Goal: Information Seeking & Learning: Learn about a topic

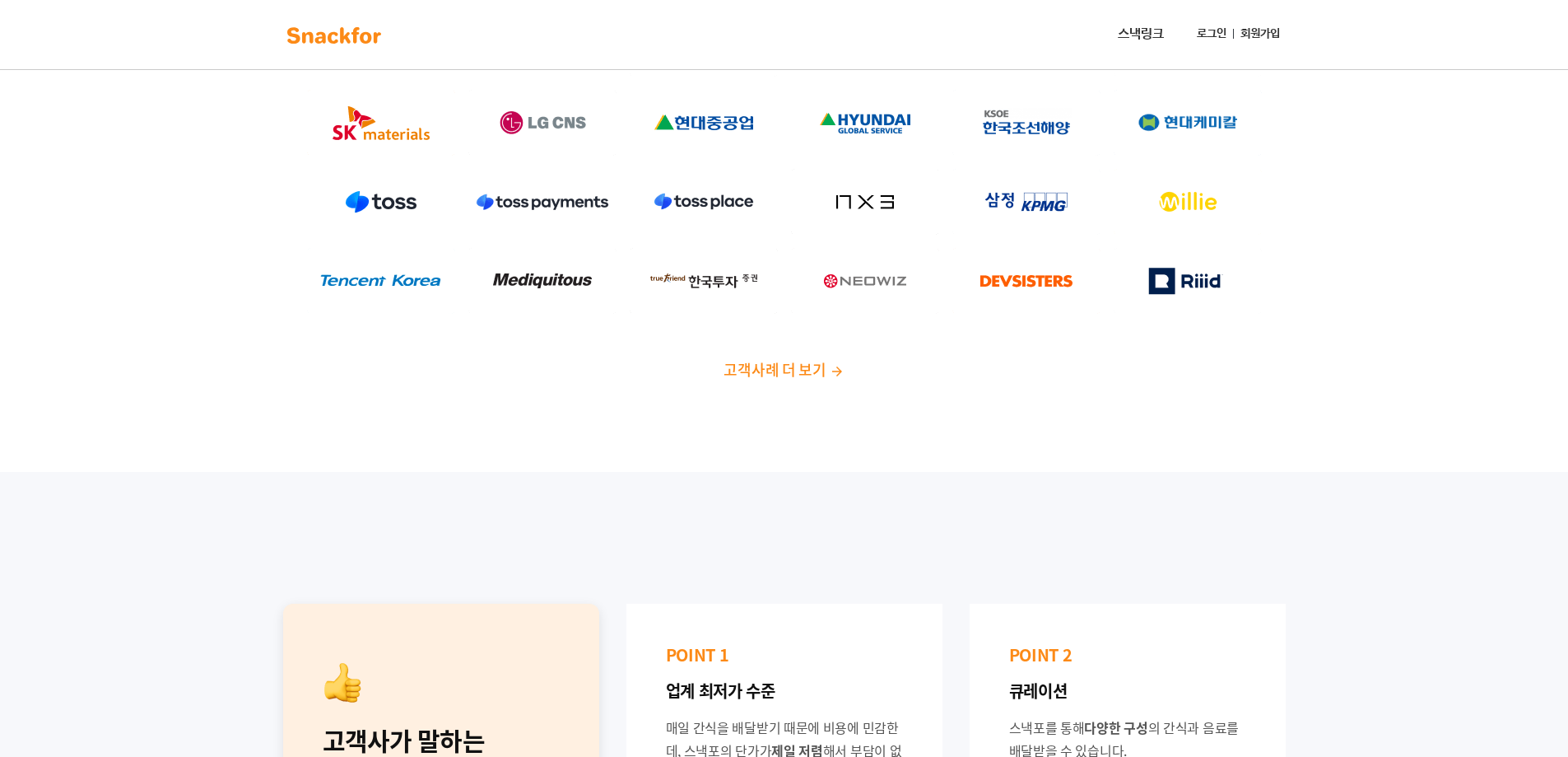
scroll to position [247, 0]
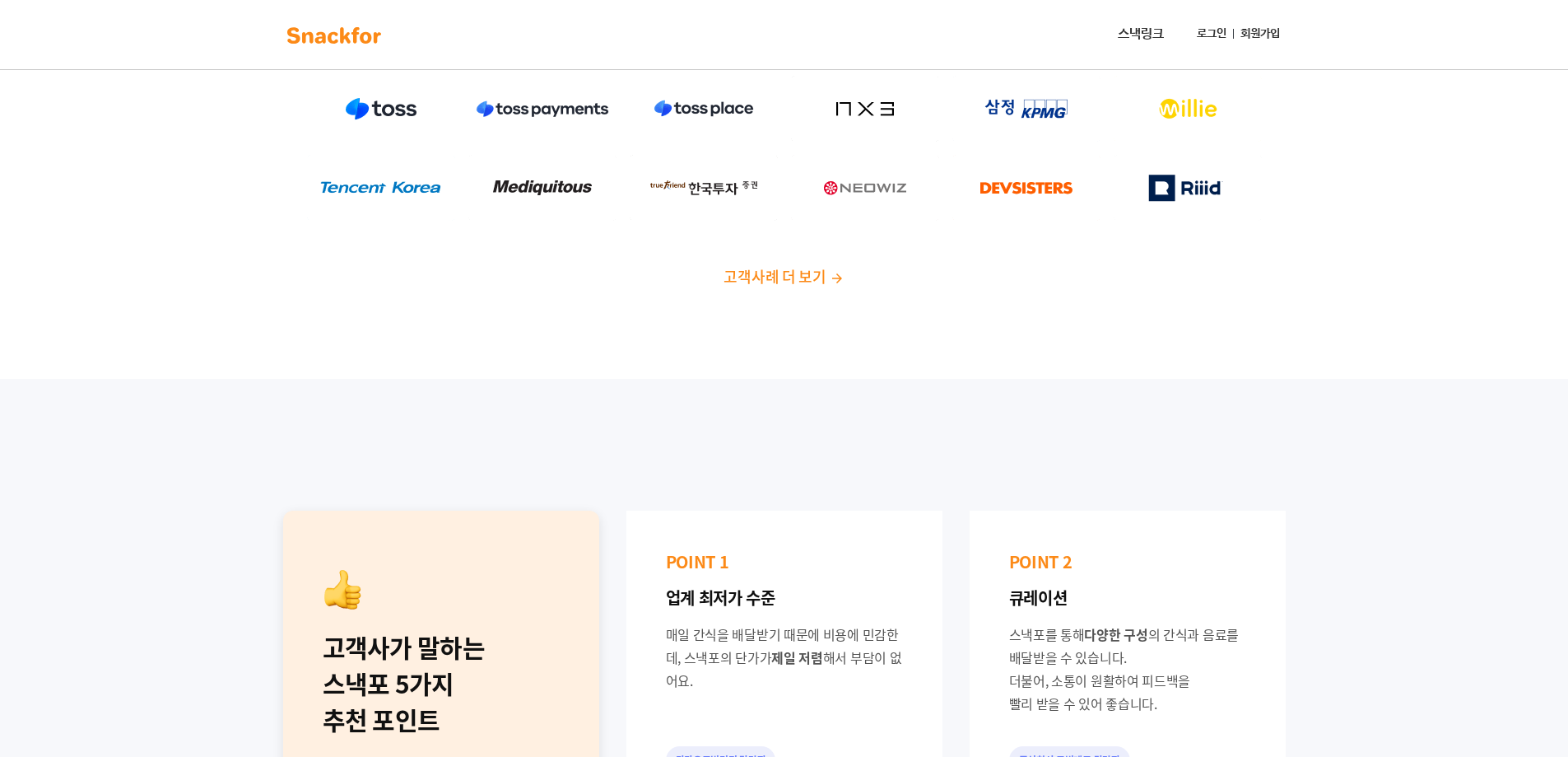
click at [813, 278] on span "고객사례 더 보기" at bounding box center [775, 277] width 102 height 22
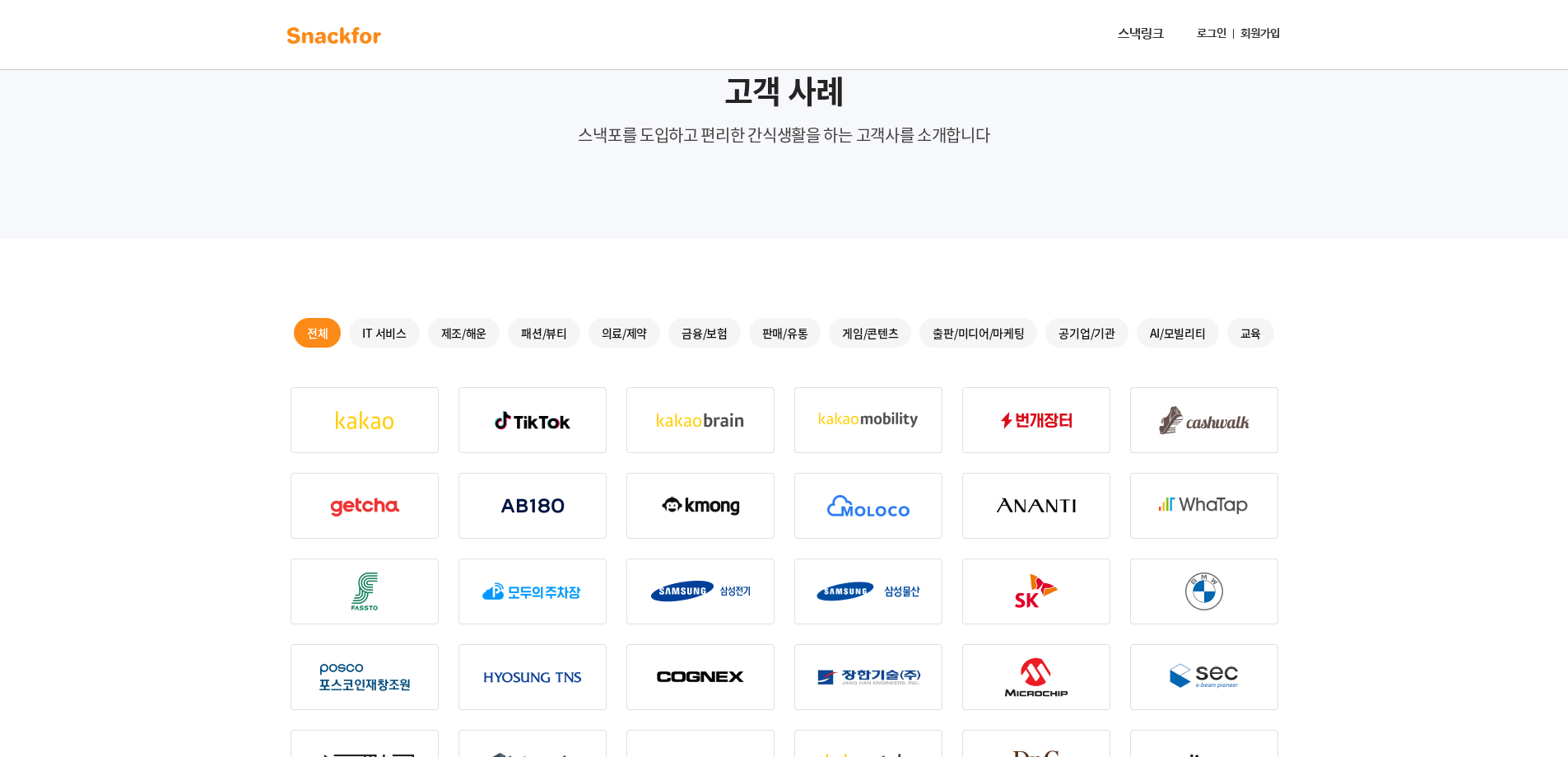
scroll to position [247, 0]
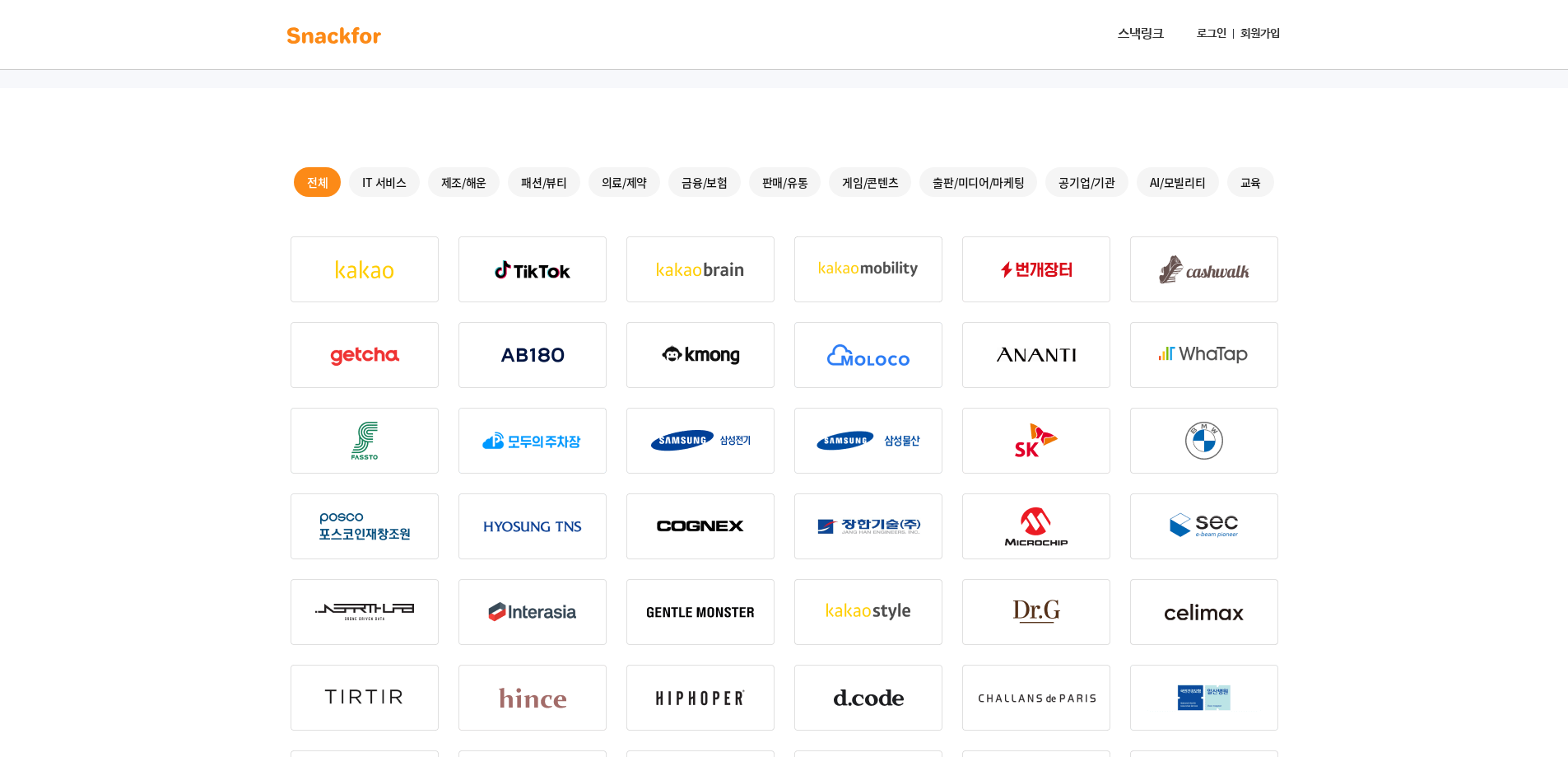
click at [394, 181] on div "IT 서비스" at bounding box center [384, 182] width 70 height 29
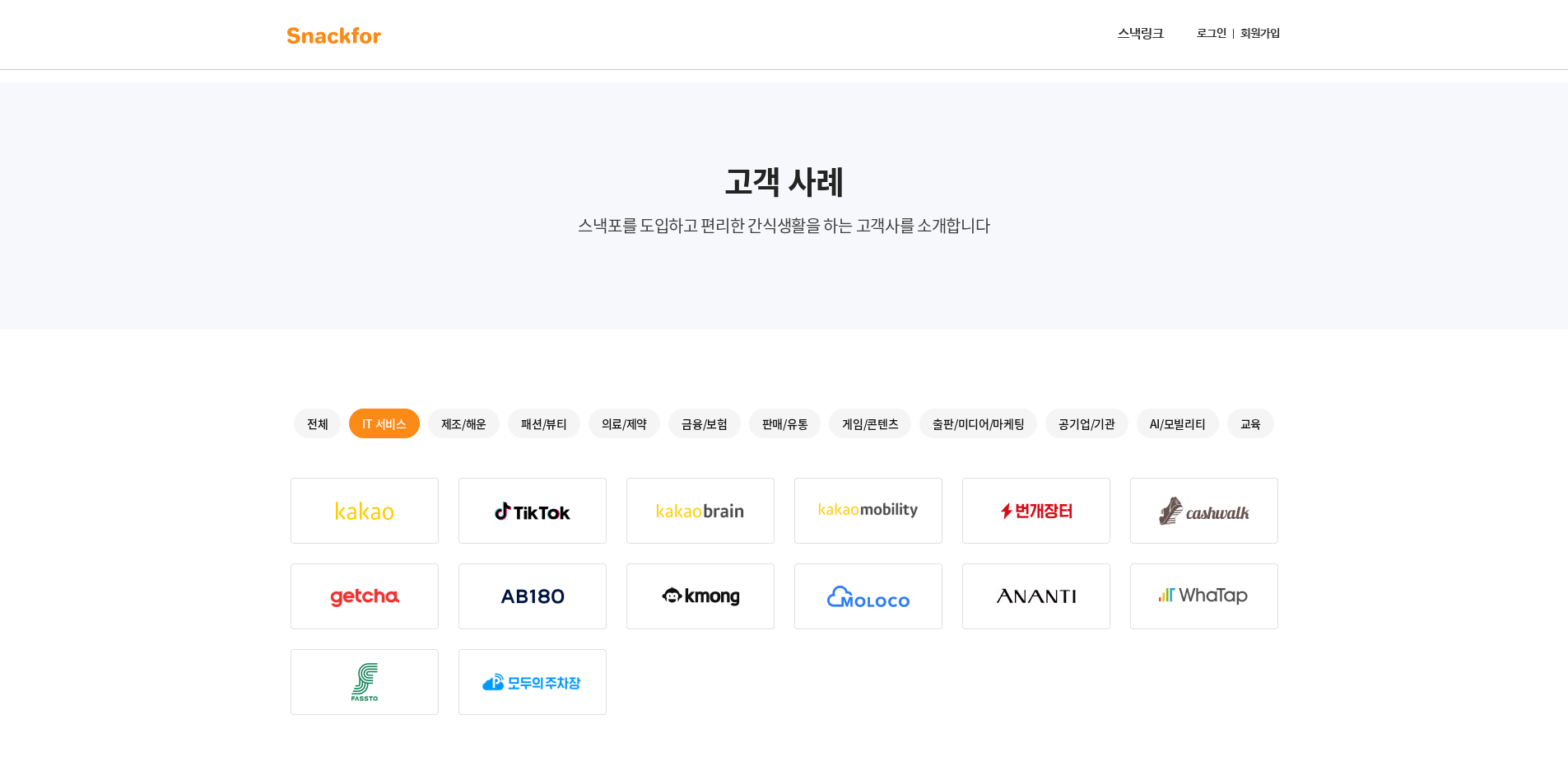
scroll to position [0, 0]
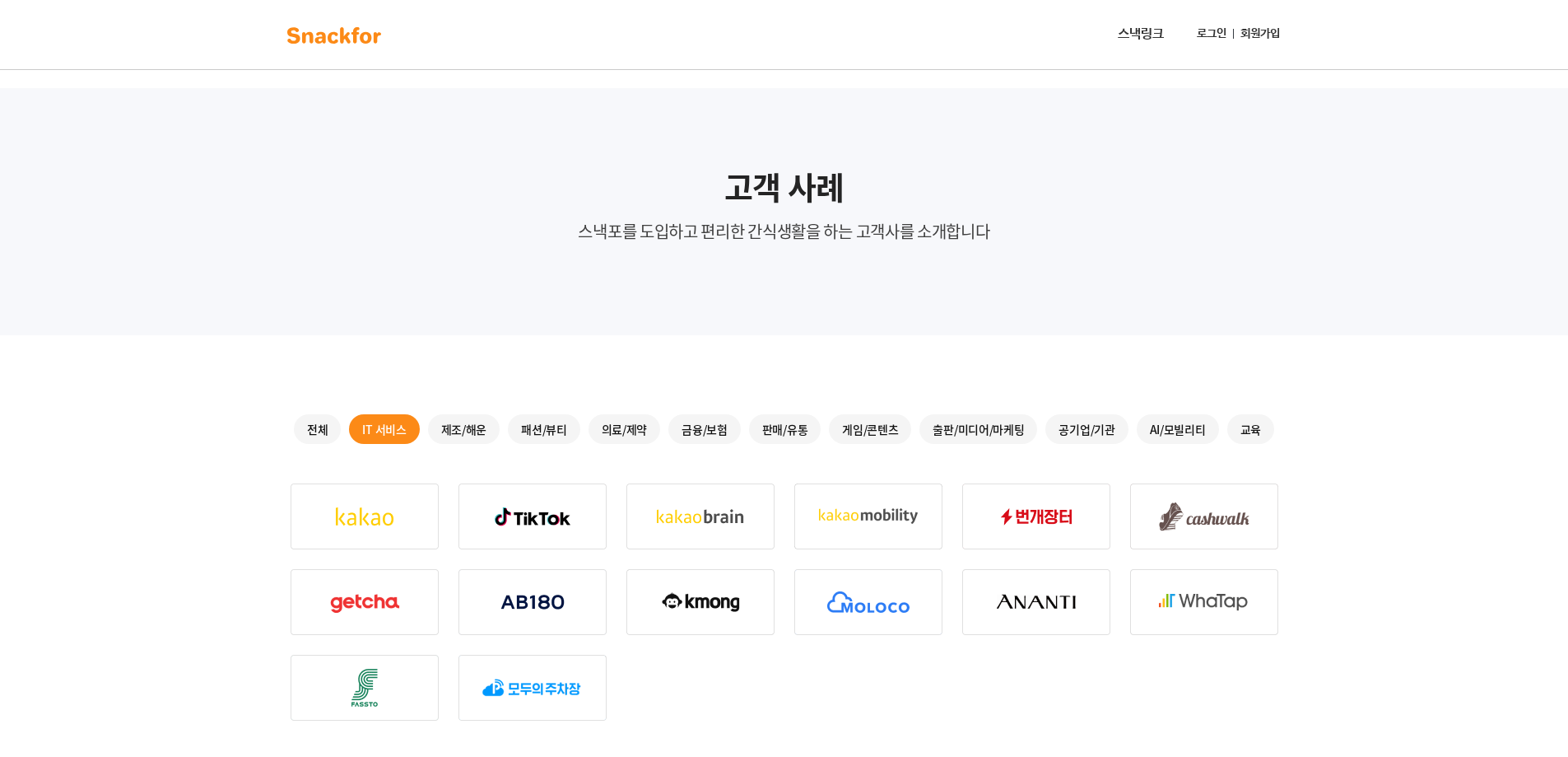
click at [317, 420] on div "전체" at bounding box center [317, 429] width 47 height 29
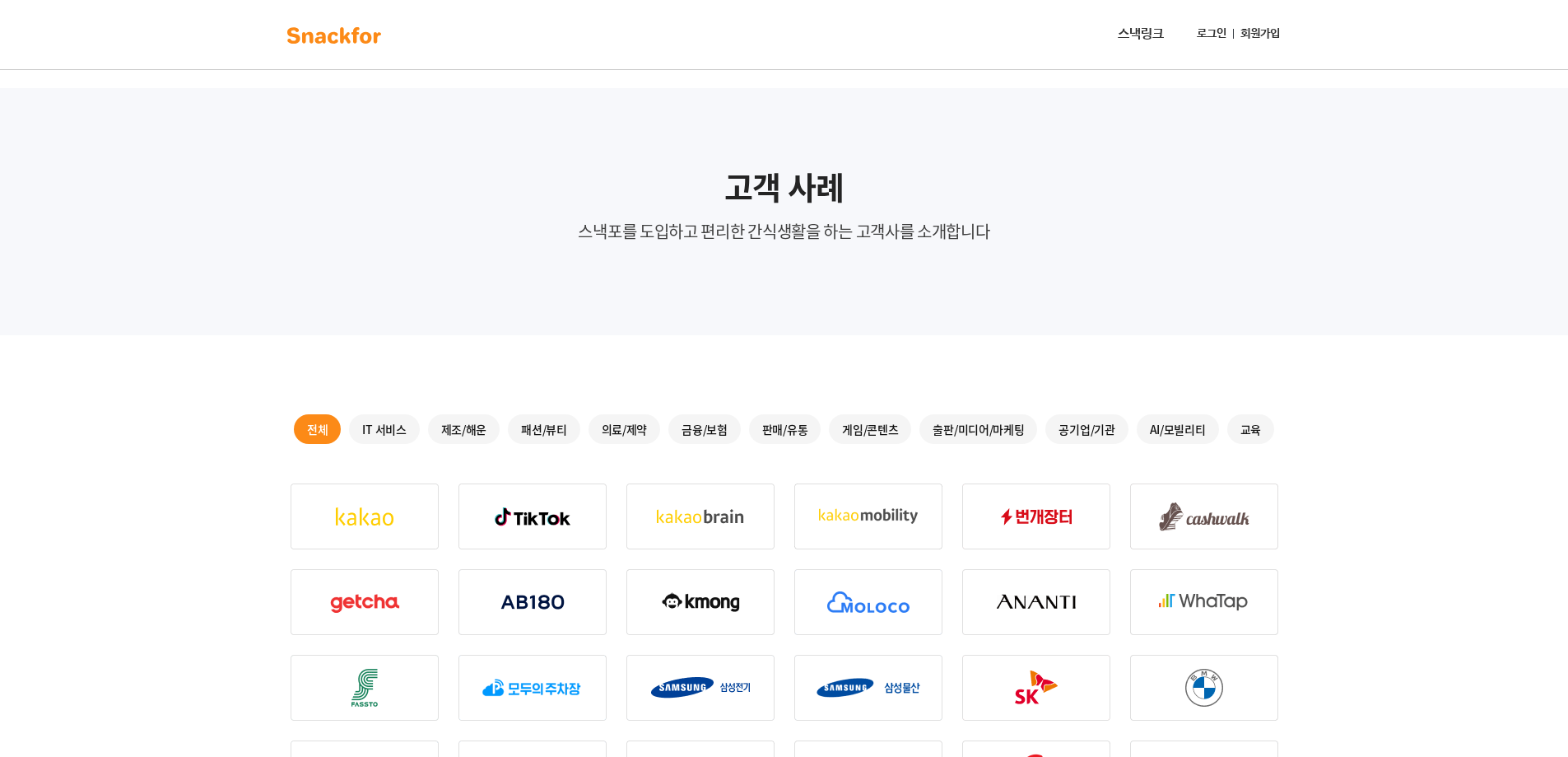
click at [1161, 29] on link "스낵링크" at bounding box center [1141, 35] width 60 height 33
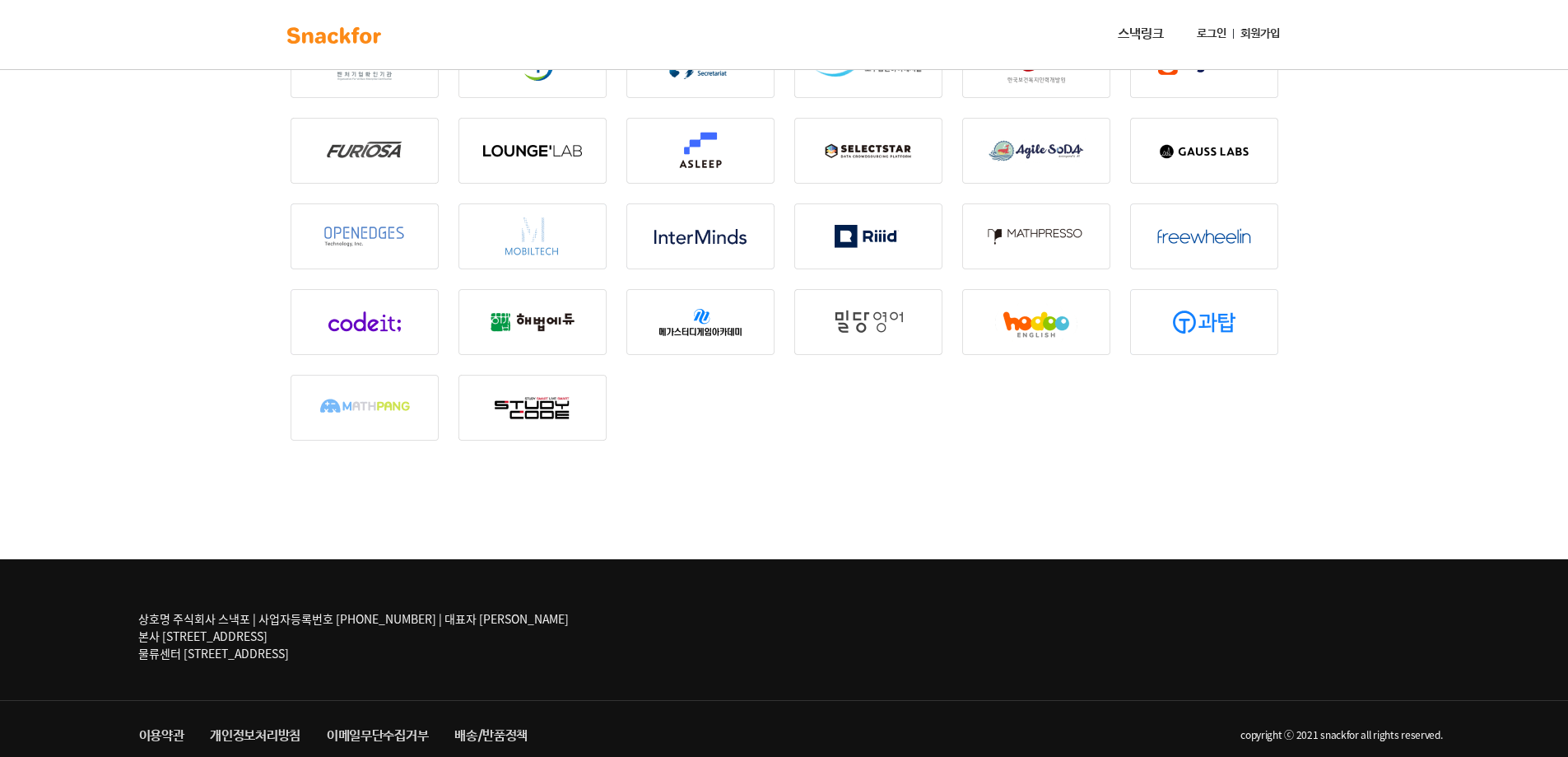
scroll to position [2191, 0]
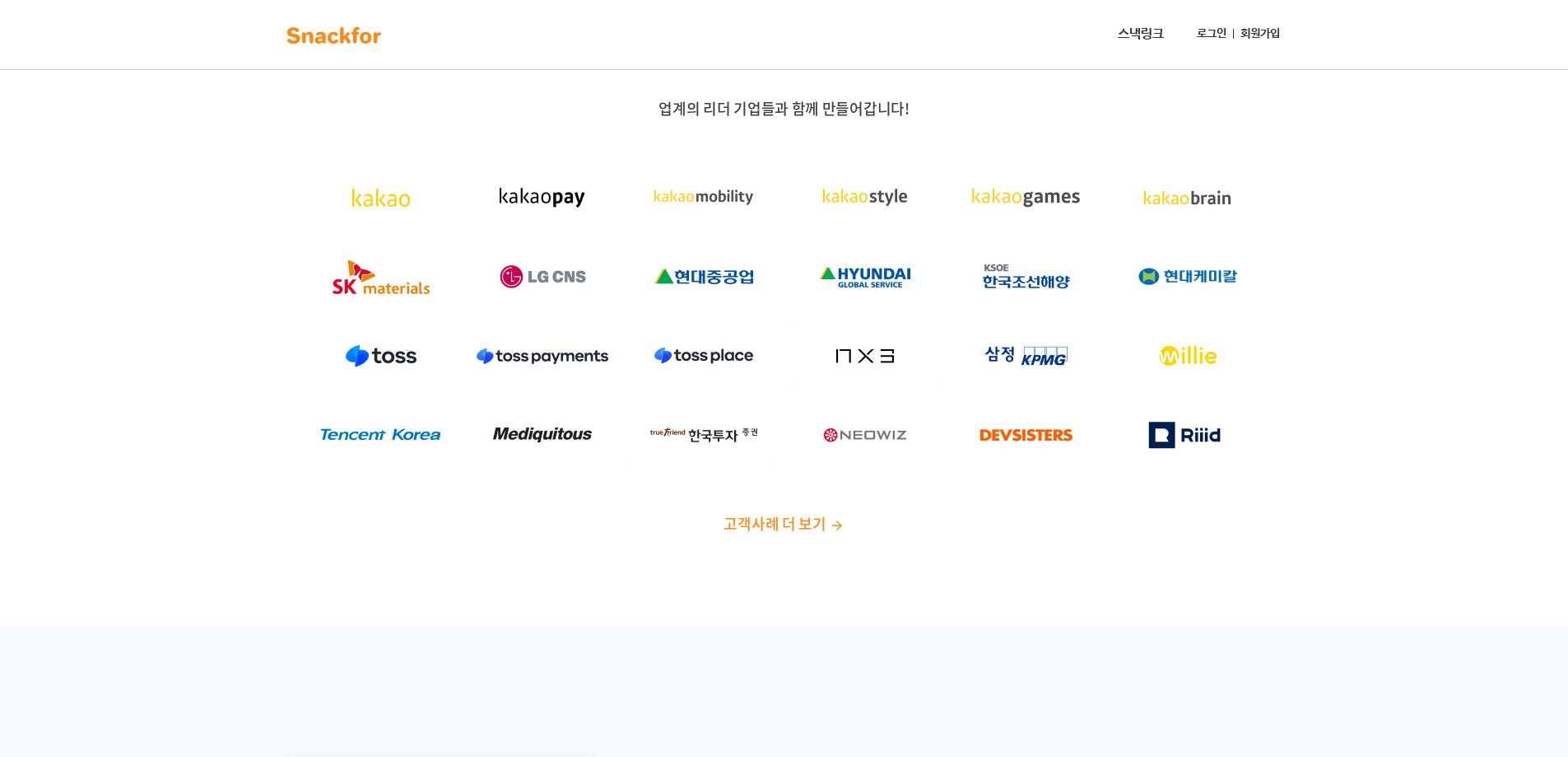
click at [330, 35] on img at bounding box center [334, 35] width 104 height 26
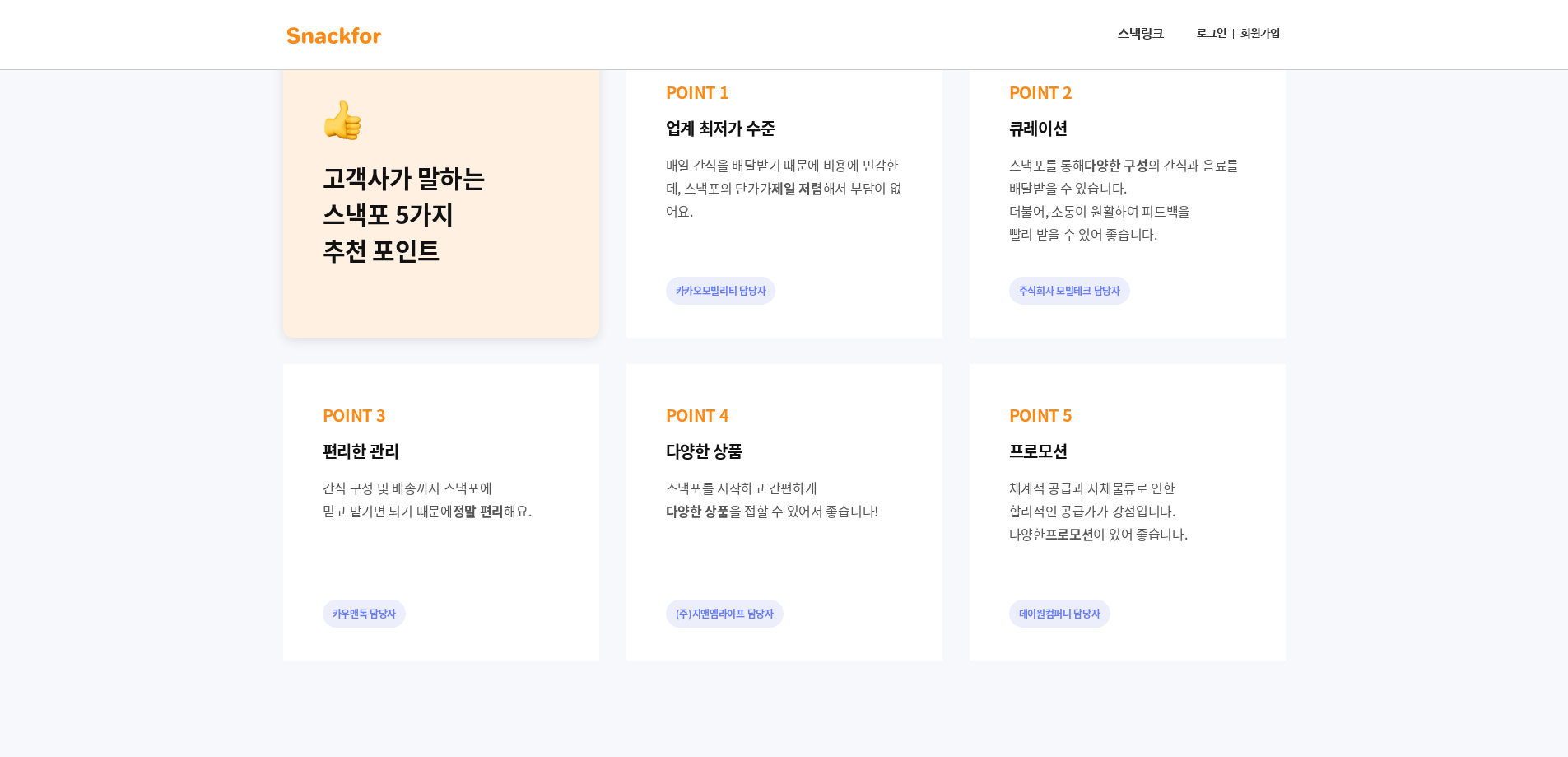
scroll to position [596, 0]
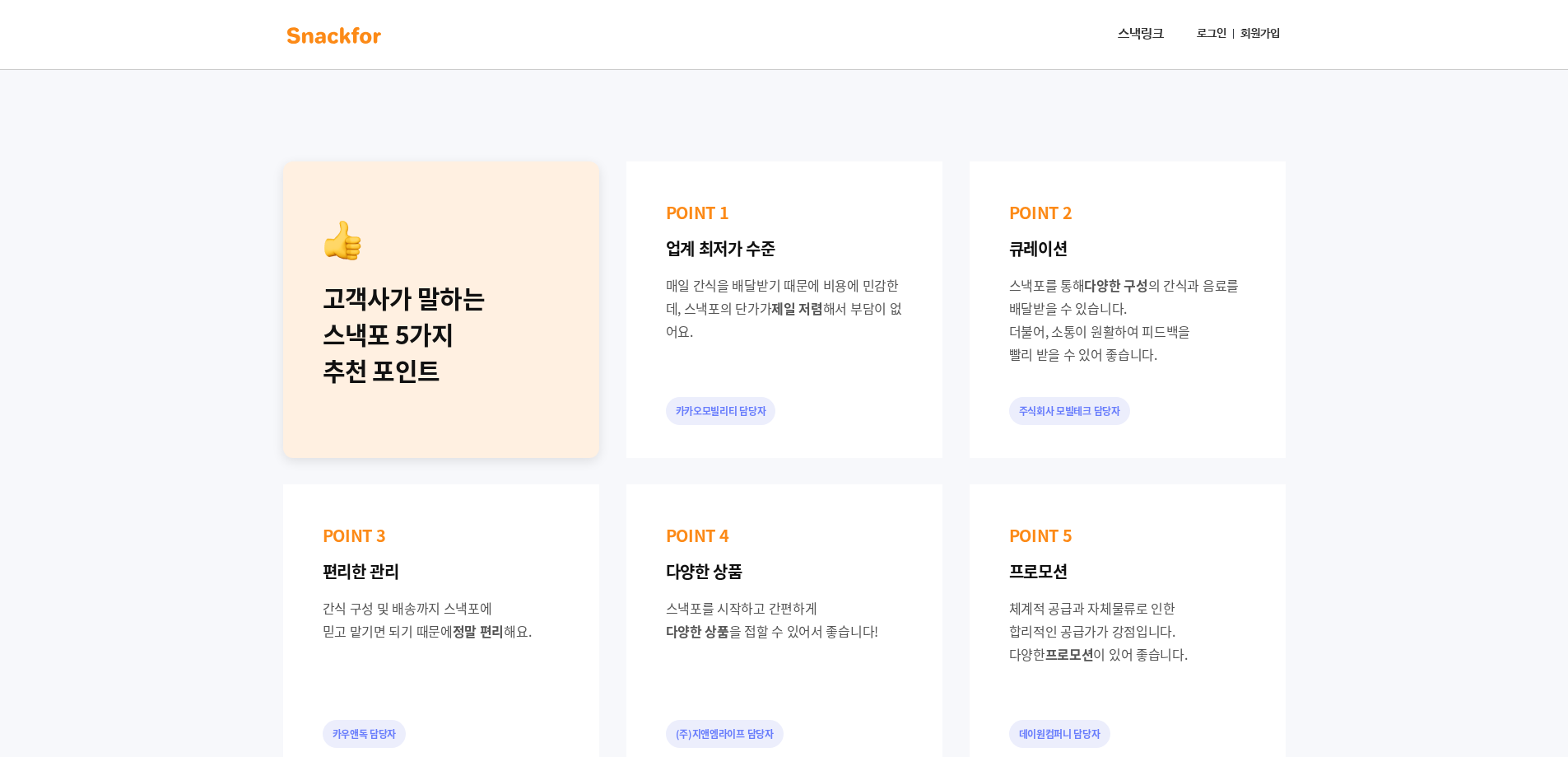
click at [755, 362] on div "POINT 1 업계 최저가 수준 매일 간식을 배달받기 때문에 비용에 민감한데, 스낵포의 단가가 제일 저렴 해서 부담이 없어요. 카카오모빌리티 …" at bounding box center [784, 310] width 317 height 297
click at [735, 427] on div "POINT 1 업계 최저가 수준 매일 간식을 배달받기 때문에 비용에 민감한데, 스낵포의 단가가 제일 저렴 해서 부담이 없어요. 카카오모빌리티 …" at bounding box center [784, 310] width 317 height 297
click at [457, 368] on div "고객사가 말하는 스낵포 5가지 추천 포인트" at bounding box center [441, 335] width 237 height 109
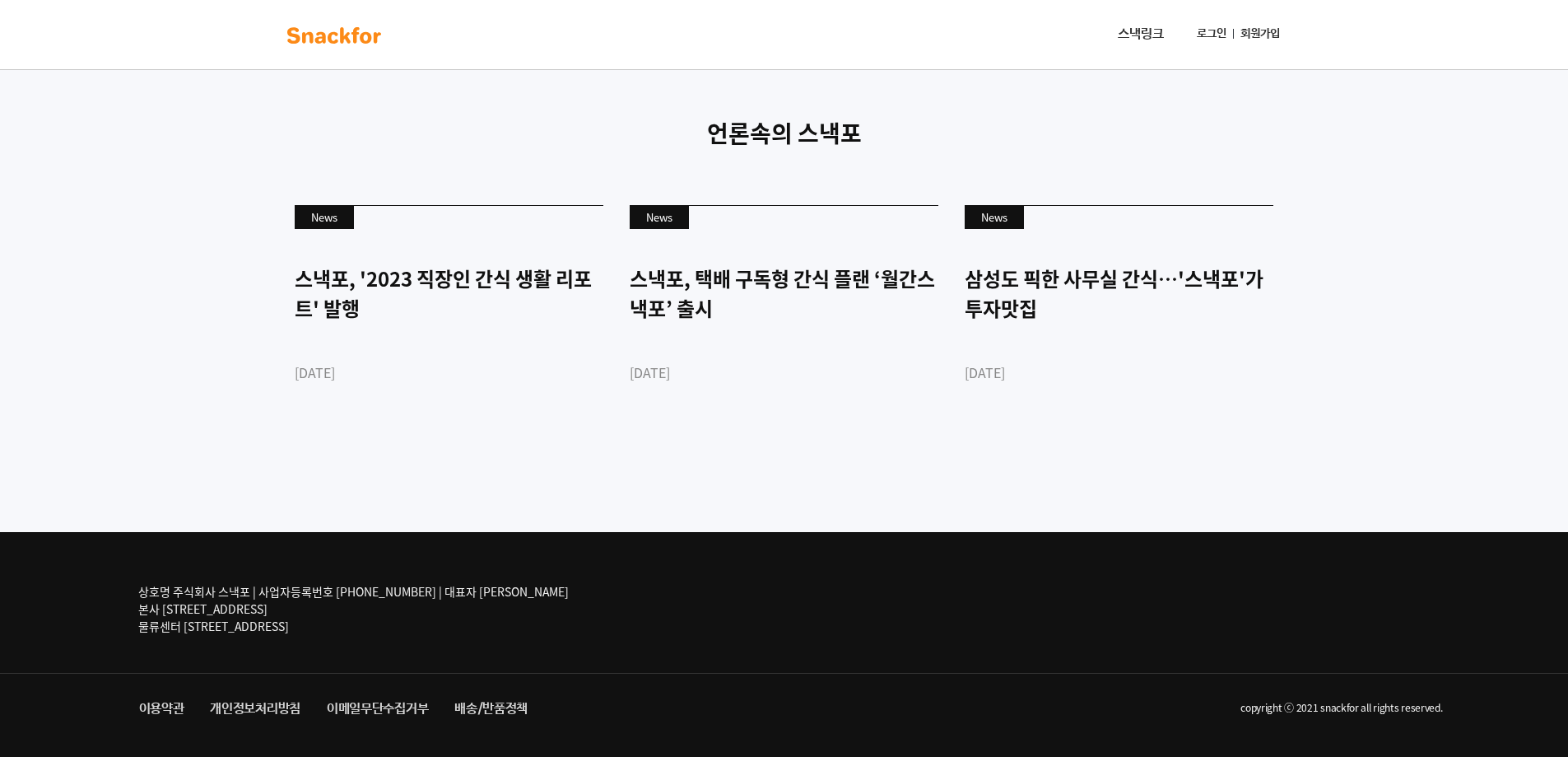
scroll to position [3973, 0]
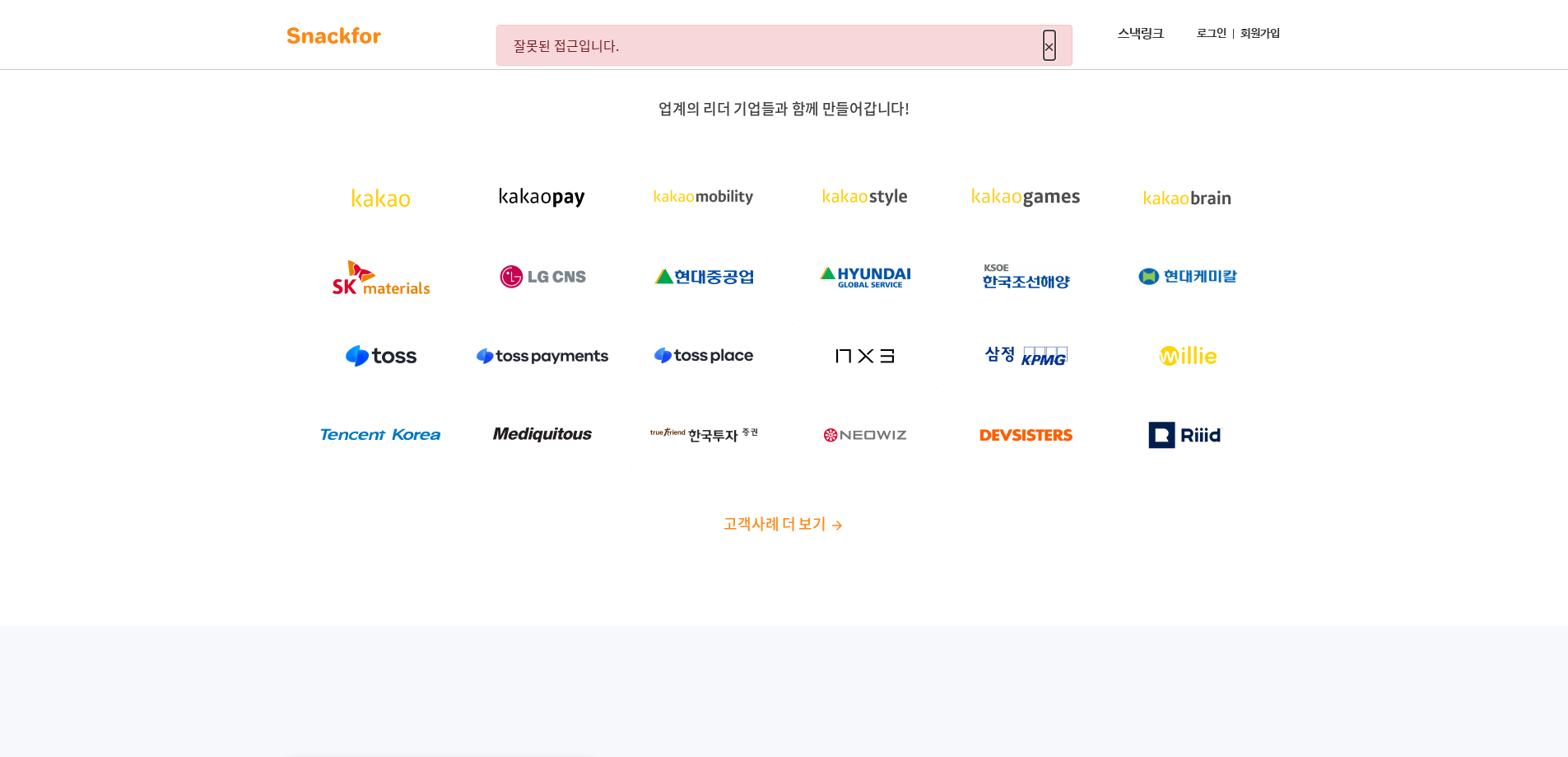
click at [1044, 42] on span "×" at bounding box center [1049, 45] width 11 height 29
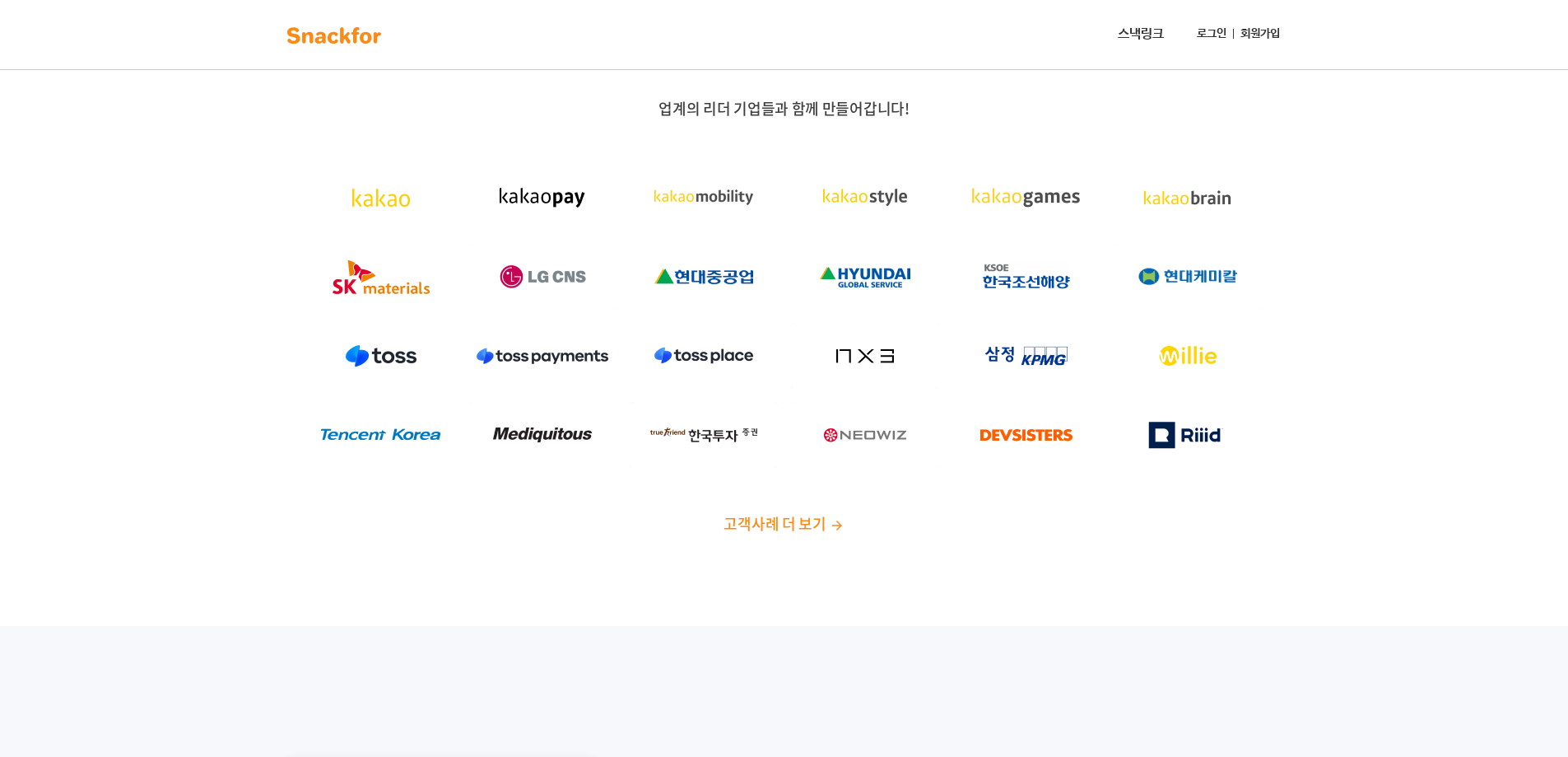
click at [1145, 29] on link "스낵링크" at bounding box center [1141, 35] width 60 height 33
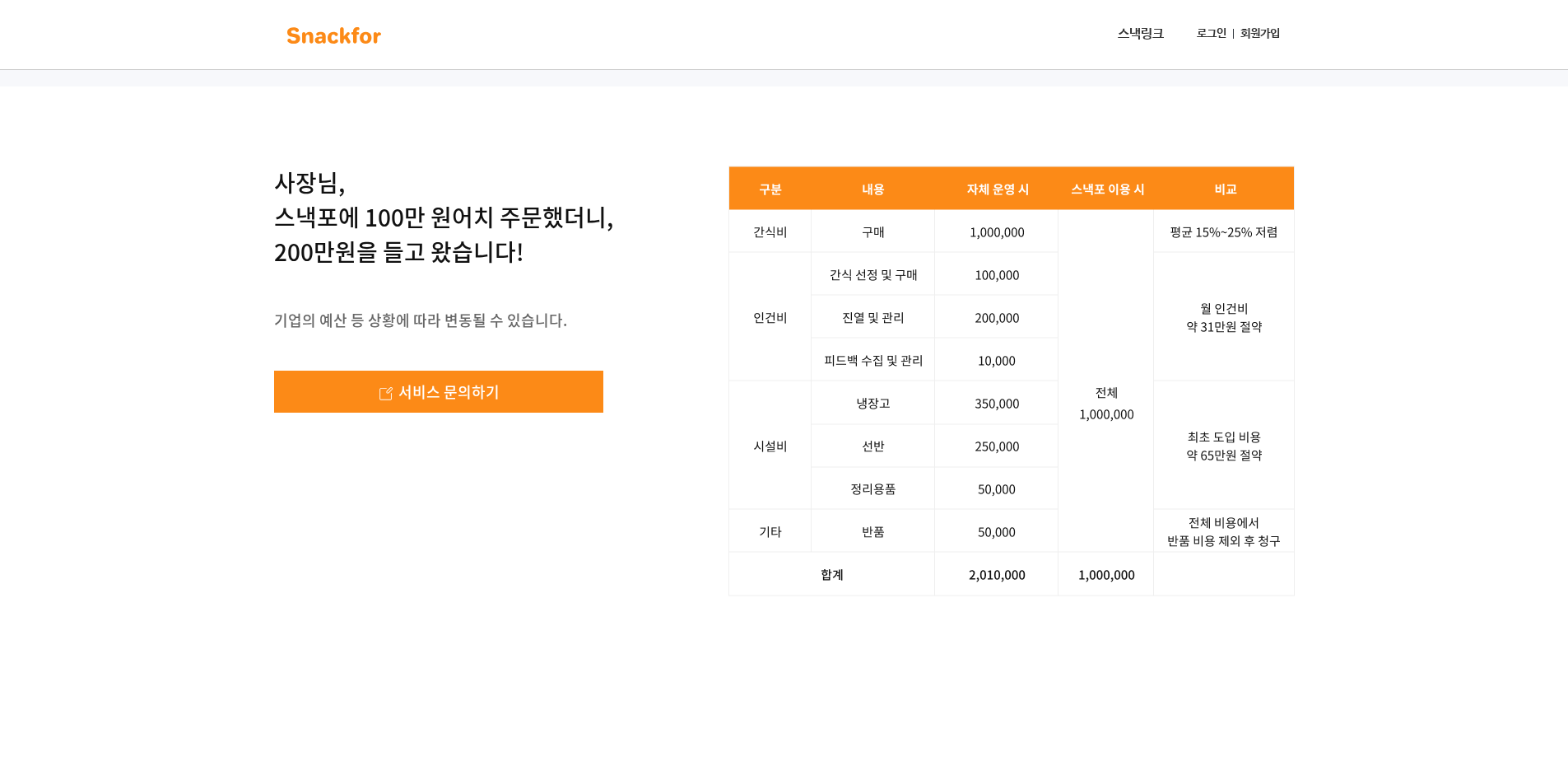
scroll to position [2079, 0]
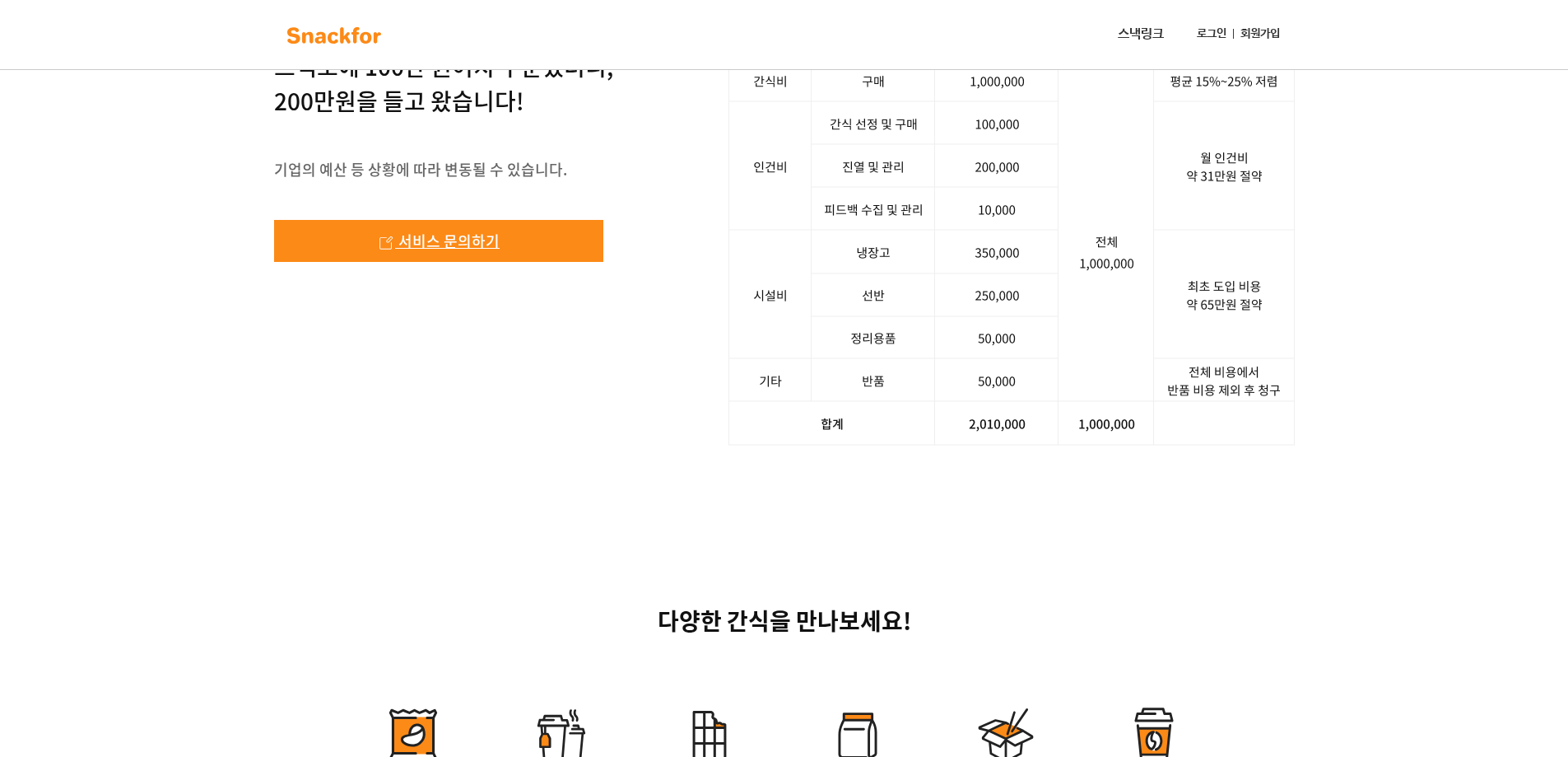
click at [491, 252] on span "서비스 문의하기" at bounding box center [449, 241] width 101 height 22
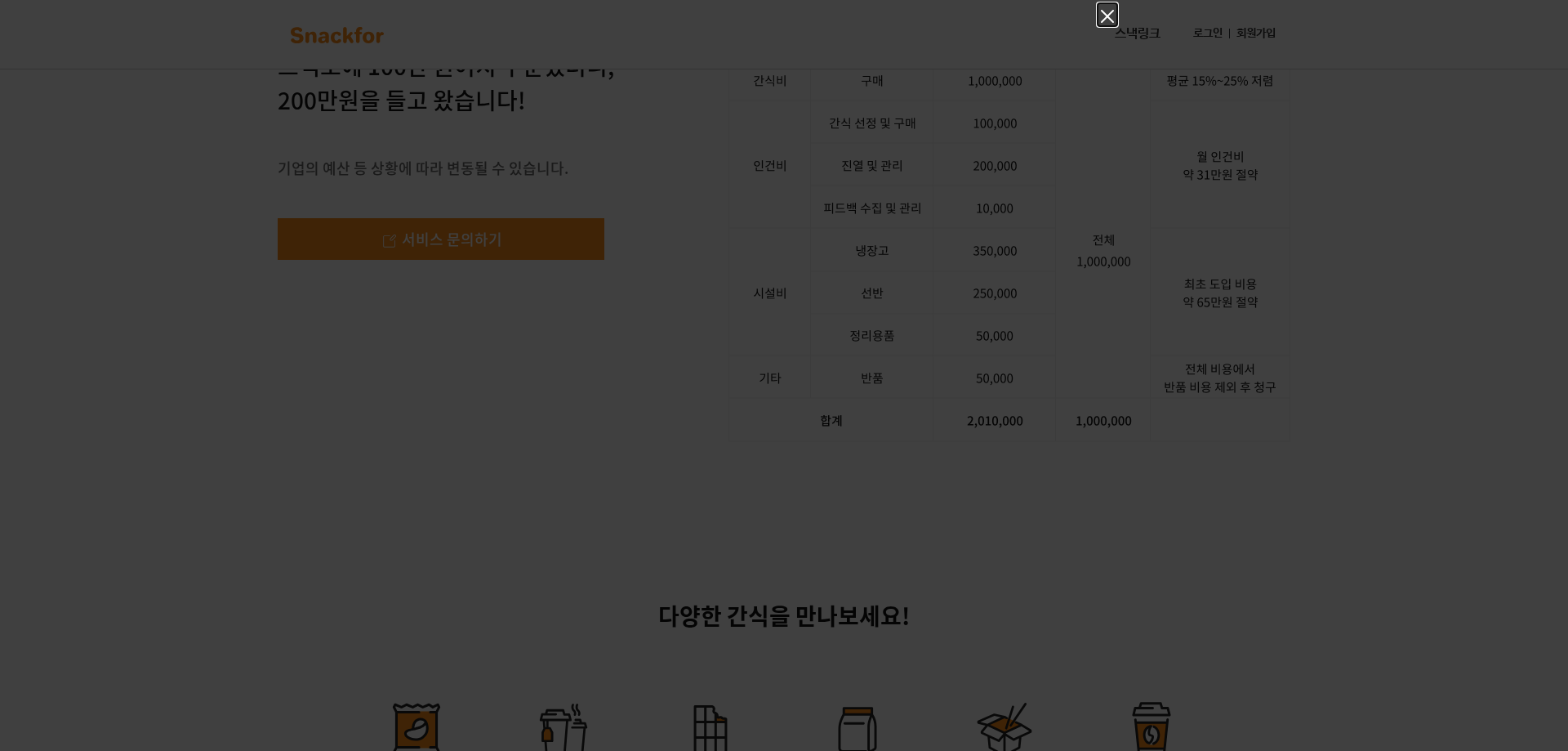
click at [1113, 13] on icon "Close" at bounding box center [1107, 16] width 20 height 20
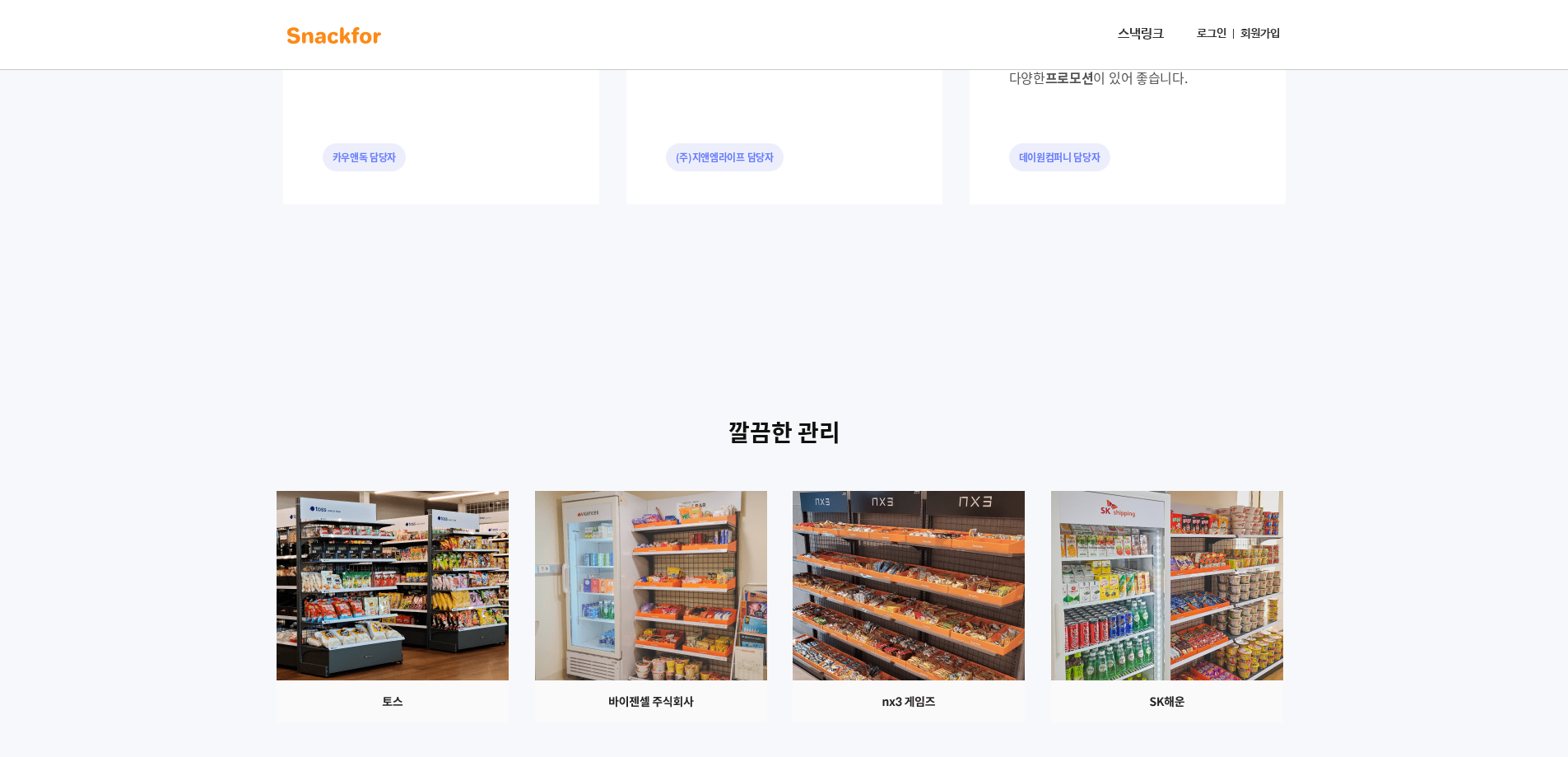
scroll to position [1338, 0]
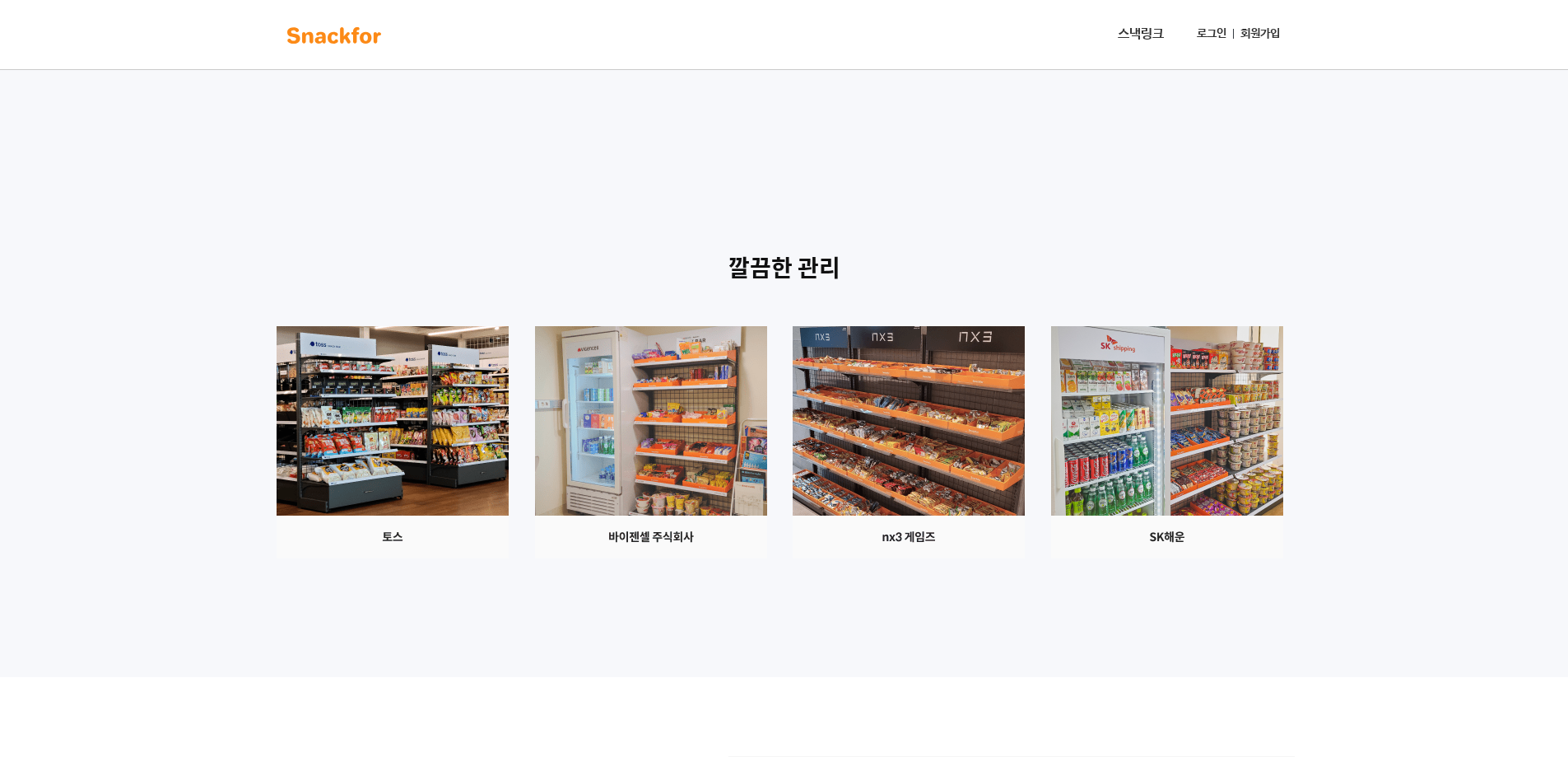
click at [767, 421] on img at bounding box center [651, 442] width 232 height 232
click at [987, 405] on img at bounding box center [909, 442] width 232 height 232
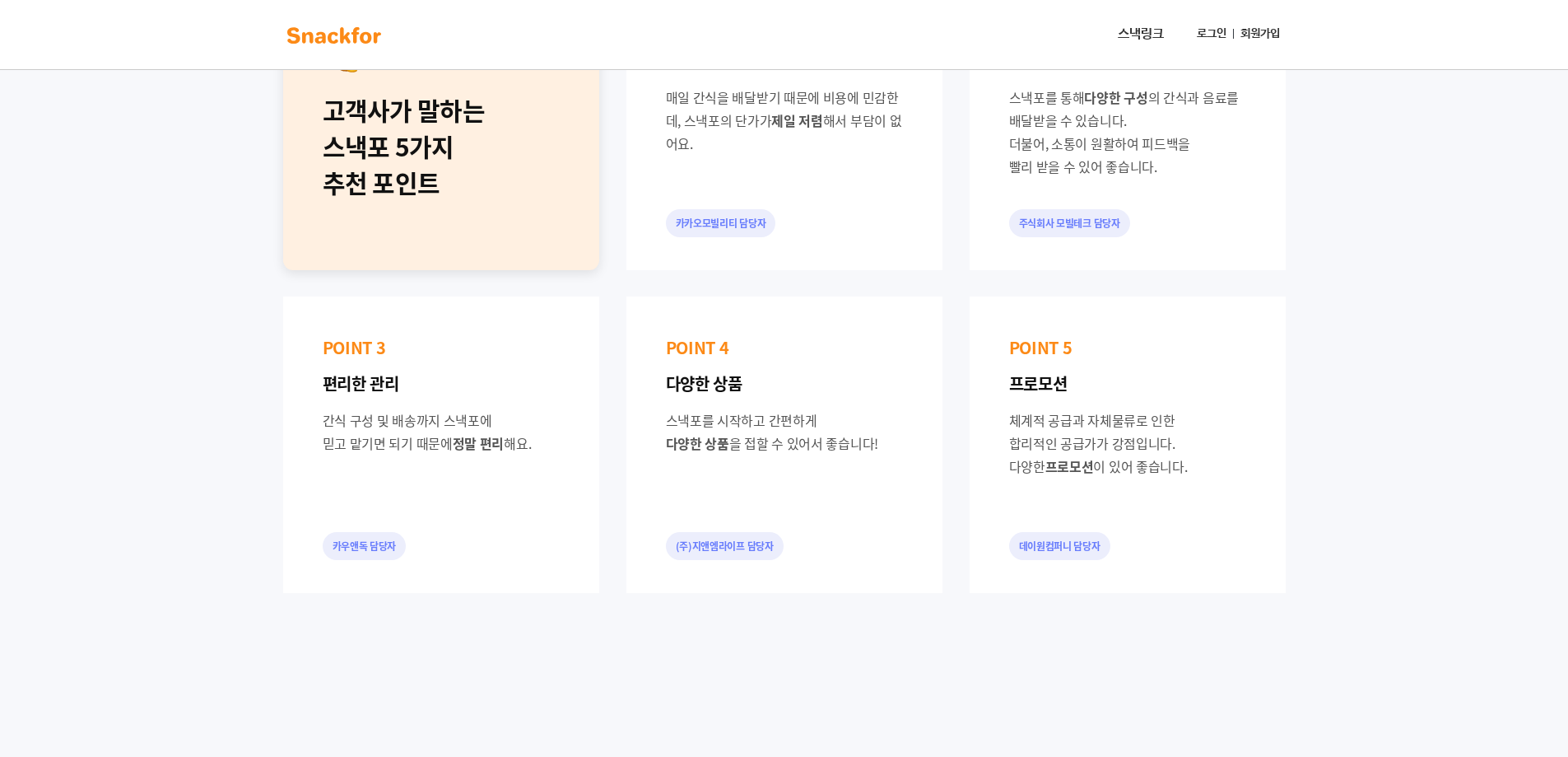
scroll to position [761, 0]
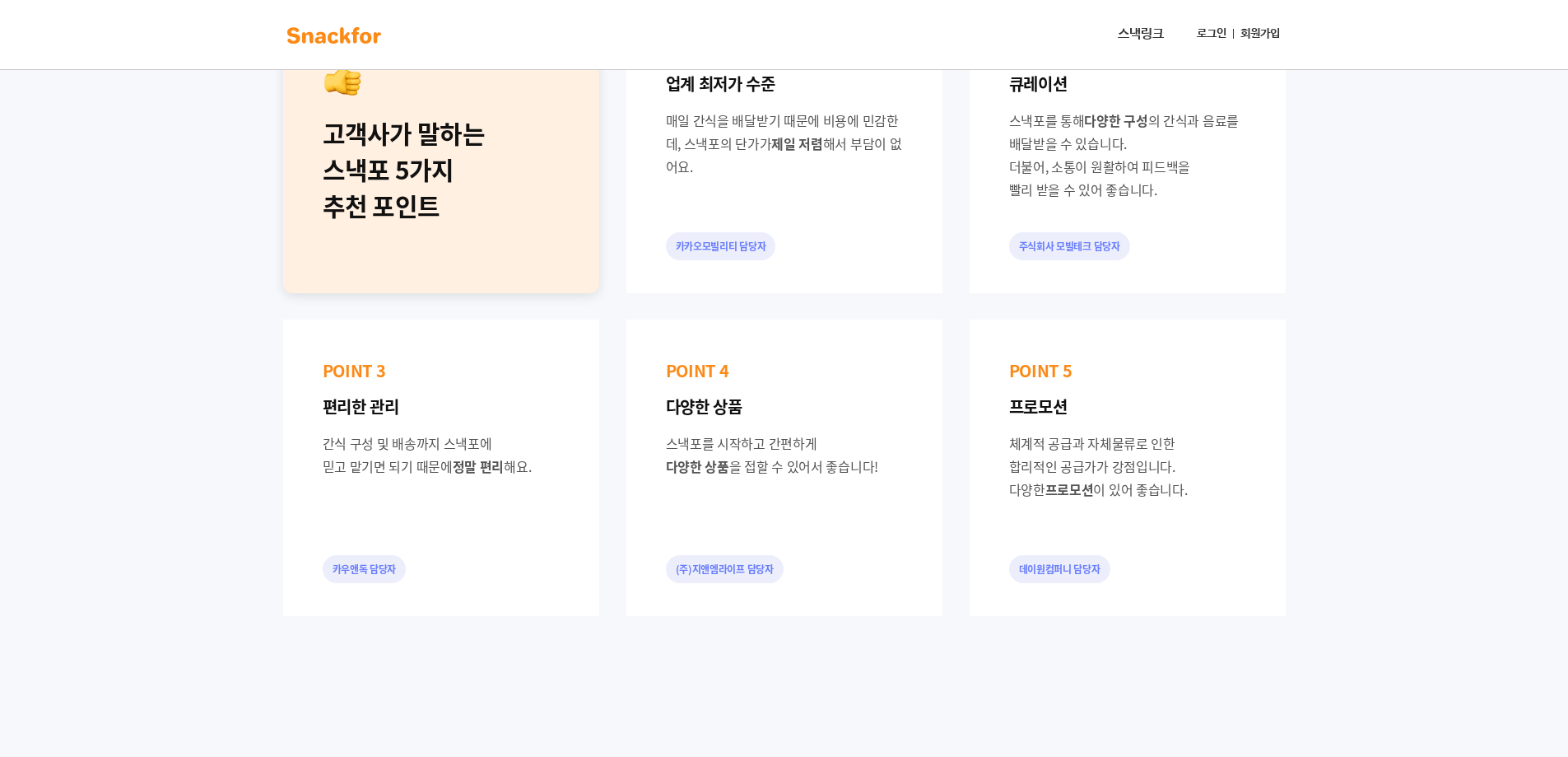
click at [693, 565] on div "(주)지앤엠라이프 담당자" at bounding box center [725, 569] width 118 height 28
click at [1023, 564] on div "데이원컴퍼니 담당자" at bounding box center [1059, 569] width 101 height 28
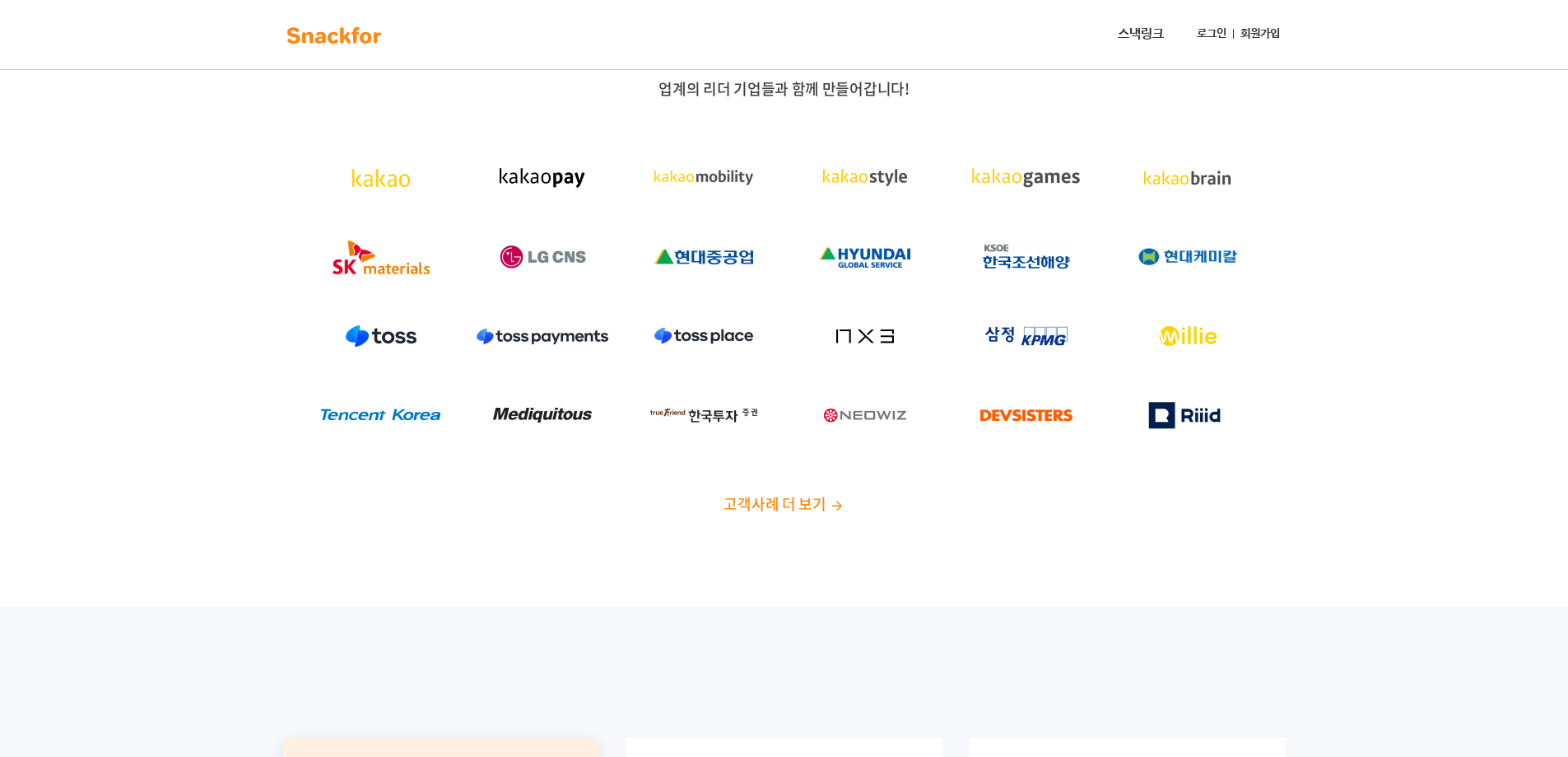
scroll to position [0, 0]
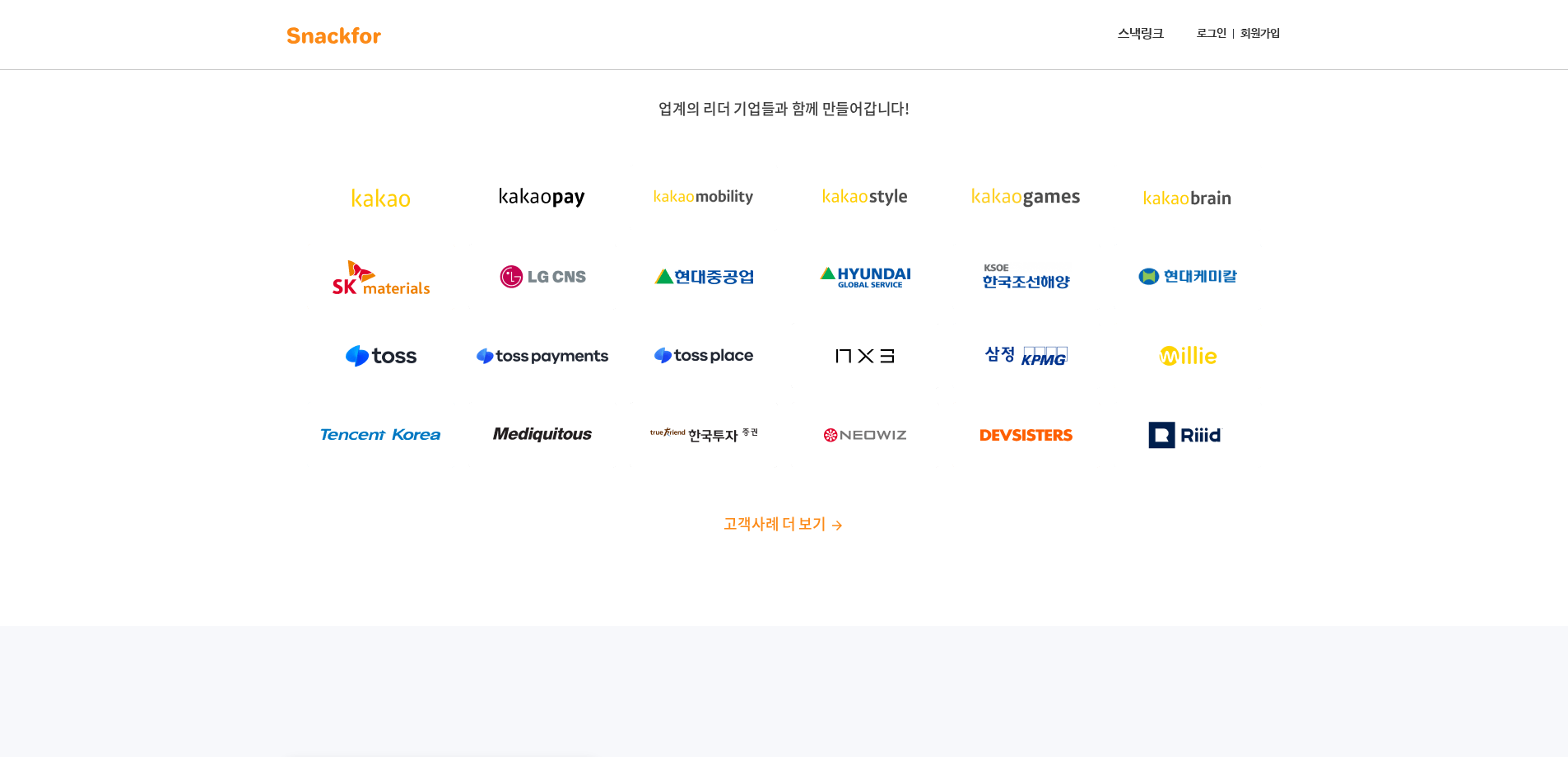
click at [1135, 40] on link "스낵링크" at bounding box center [1141, 35] width 60 height 33
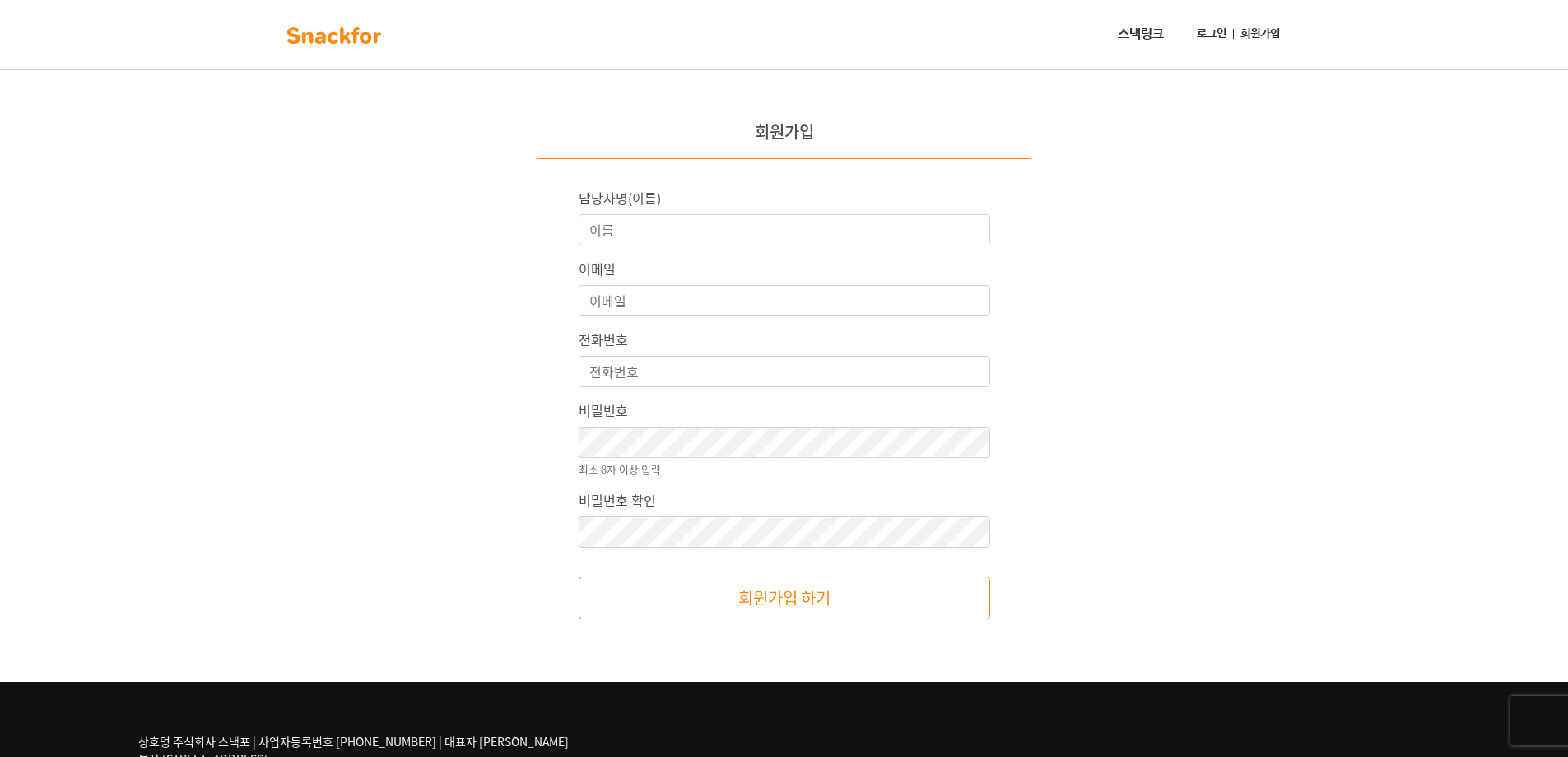
click at [1145, 33] on link "스낵링크" at bounding box center [1141, 35] width 60 height 33
click at [334, 29] on img at bounding box center [334, 35] width 104 height 26
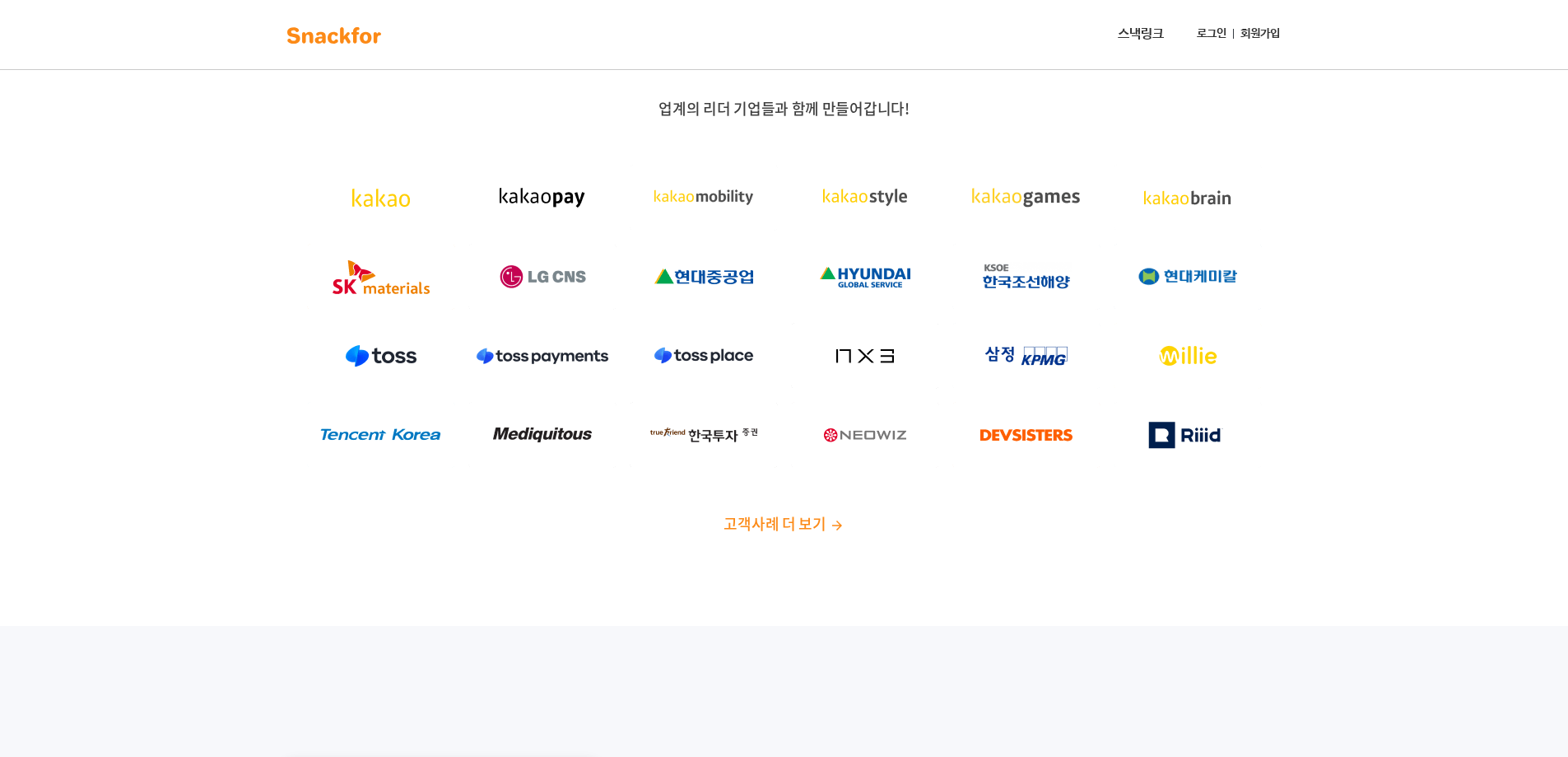
click at [330, 23] on img at bounding box center [334, 35] width 104 height 26
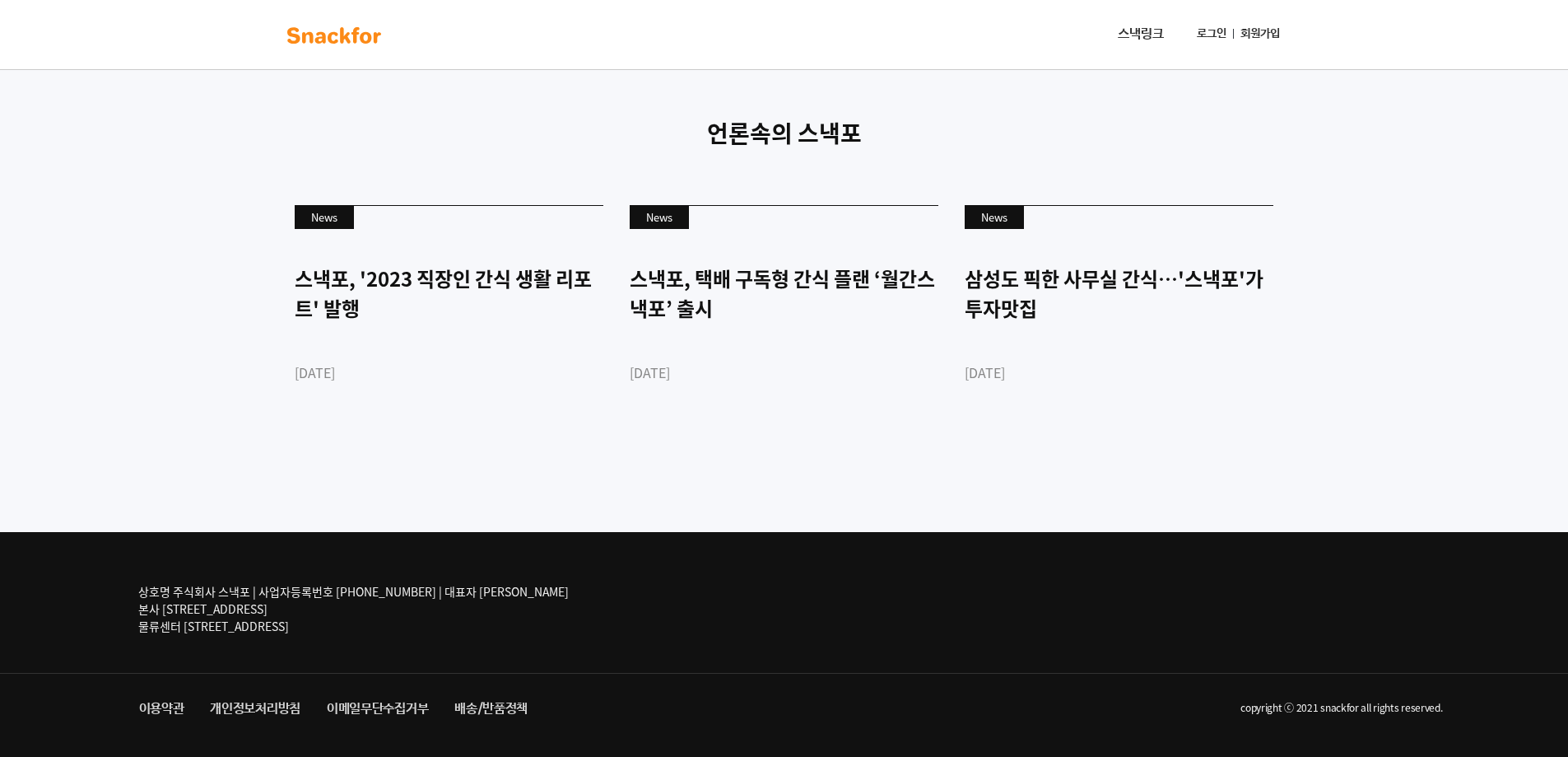
scroll to position [3973, 0]
click at [465, 707] on link "배송/반품정책" at bounding box center [490, 709] width 99 height 29
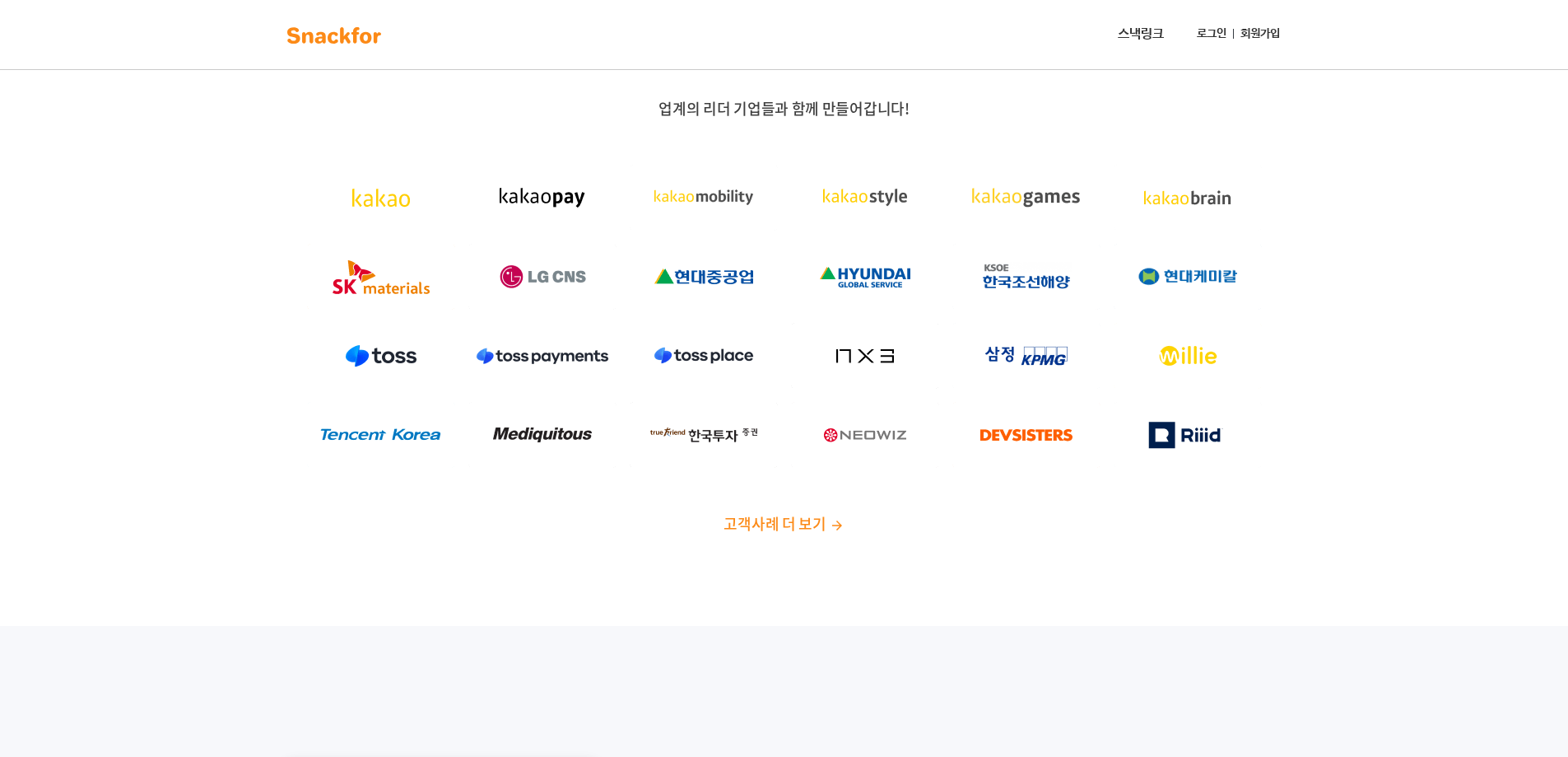
click at [363, 46] on img at bounding box center [334, 35] width 104 height 26
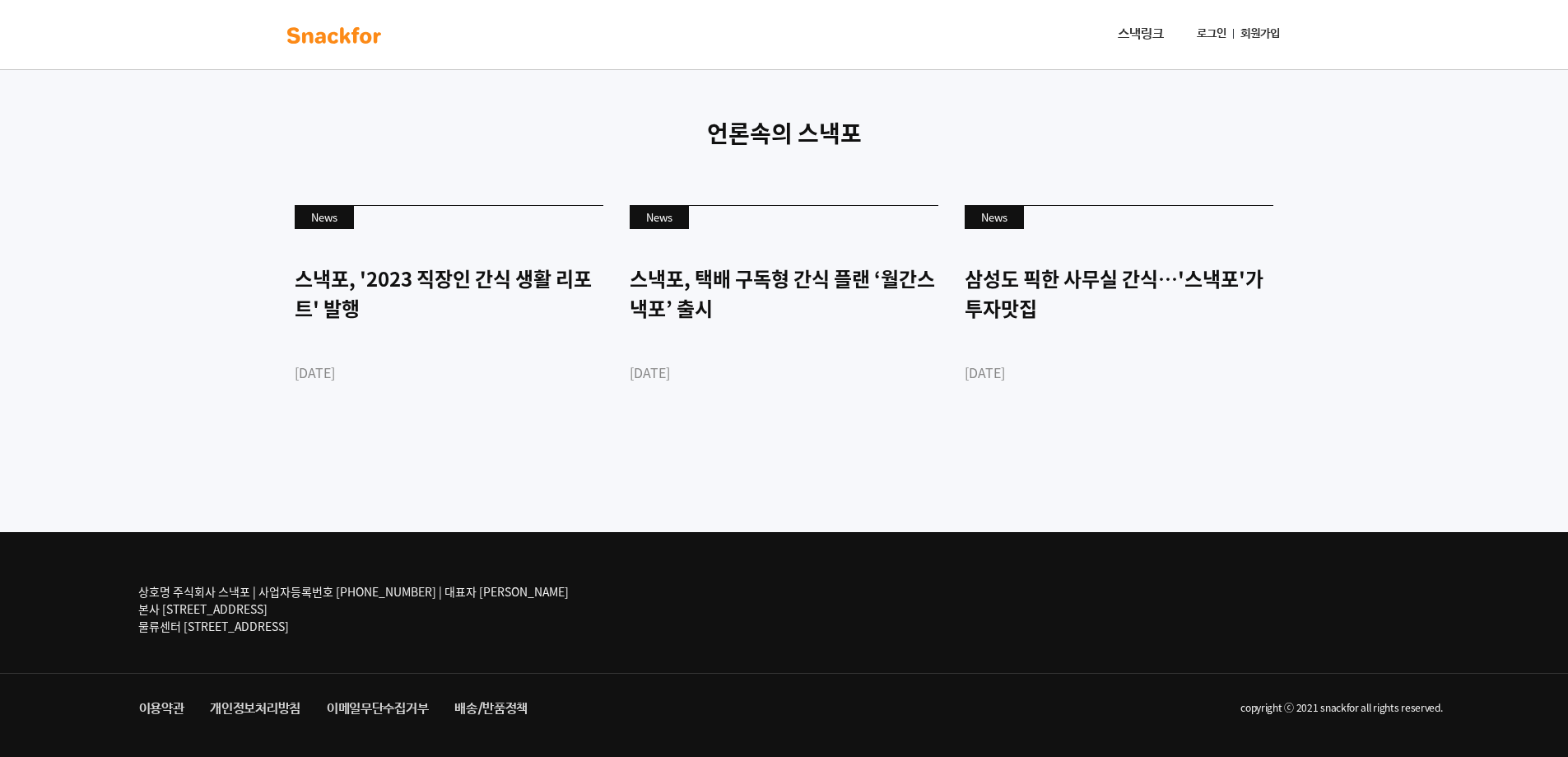
scroll to position [3973, 0]
click at [748, 127] on p "언론속의 스낵포" at bounding box center [784, 133] width 1004 height 35
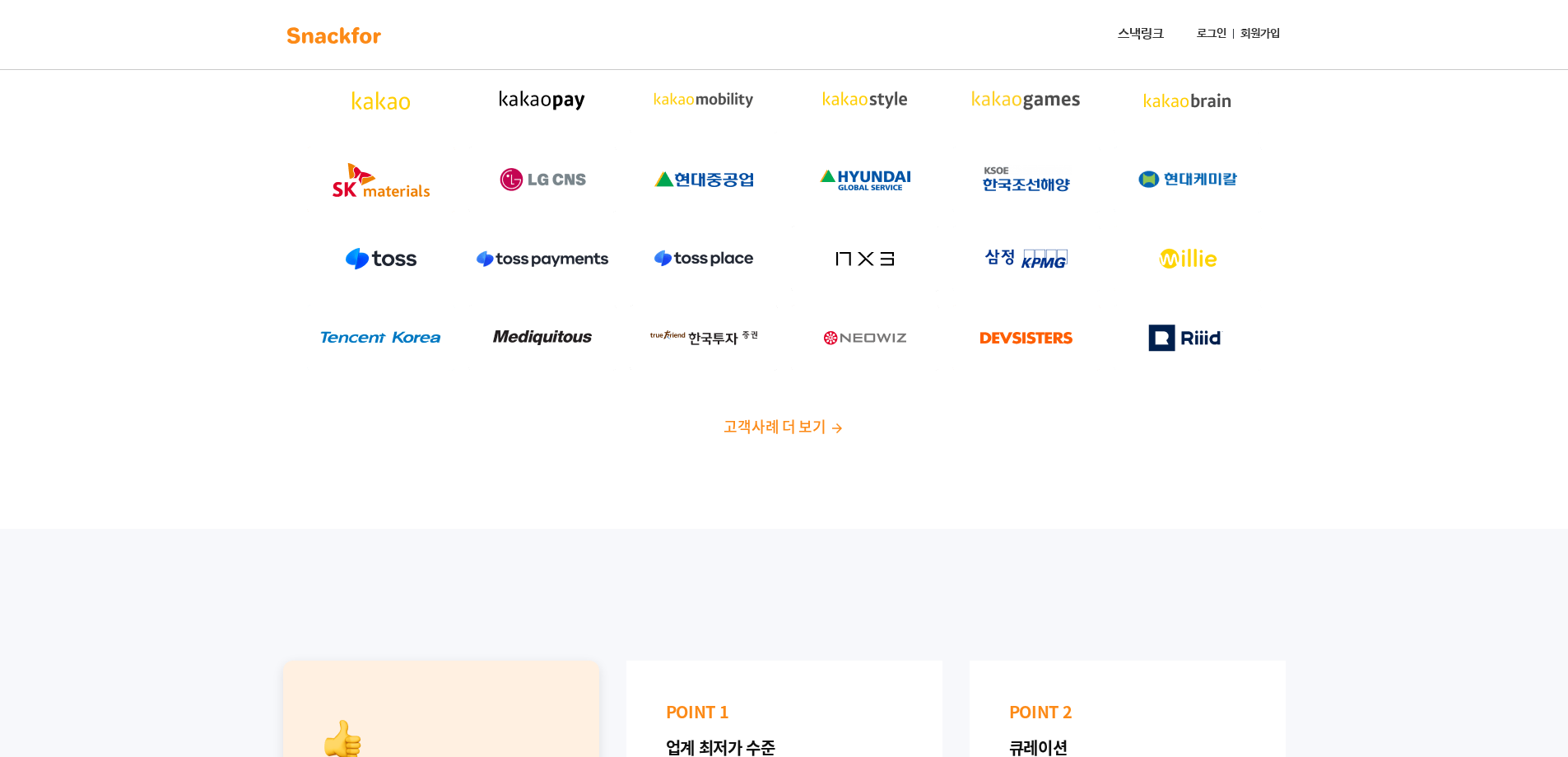
scroll to position [247, 0]
